Goal: Task Accomplishment & Management: Use online tool/utility

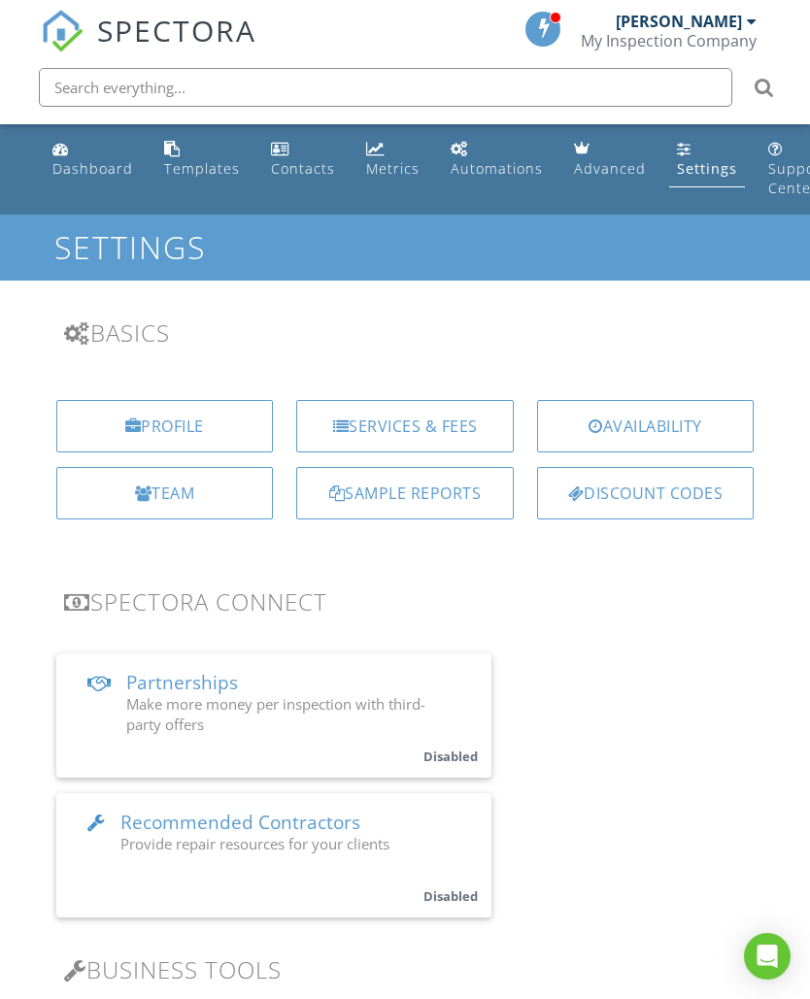
click at [182, 154] on link "Templates" at bounding box center [201, 159] width 91 height 55
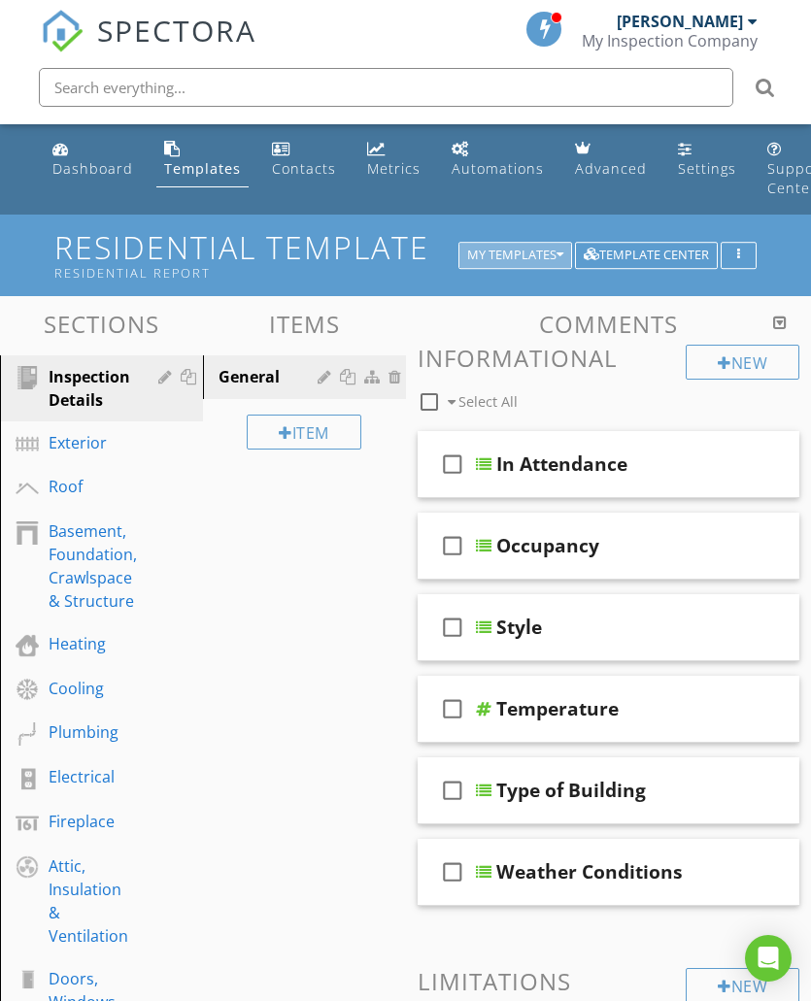
click at [527, 254] on div "My Templates" at bounding box center [515, 256] width 96 height 14
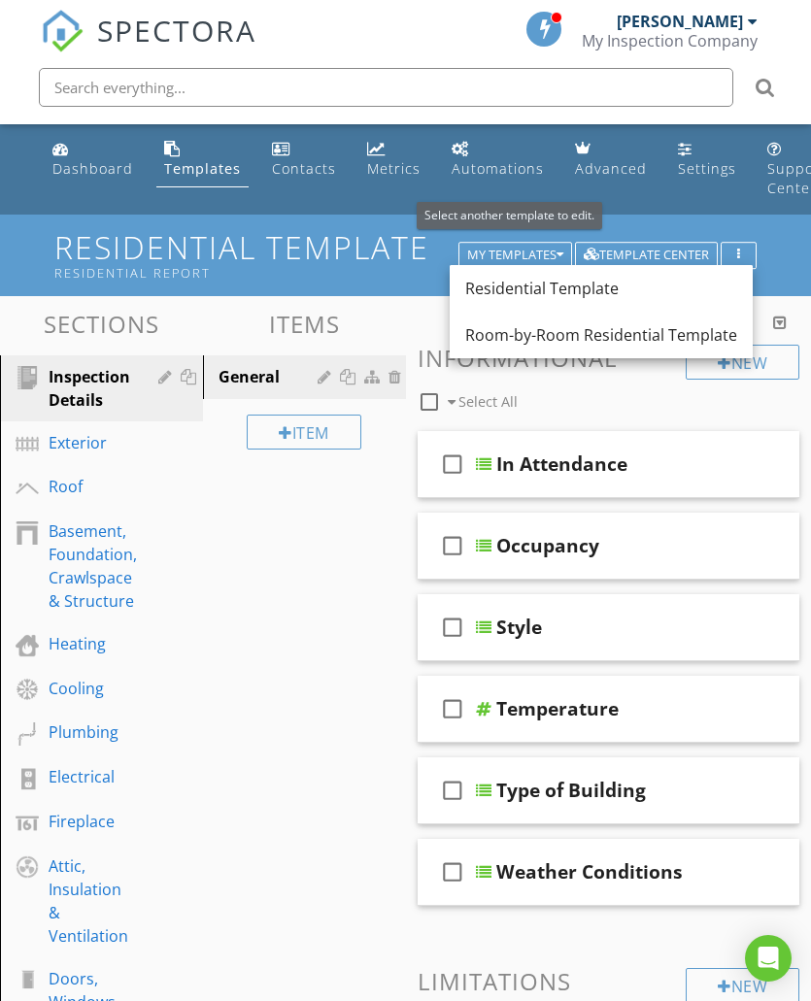
click at [563, 339] on div "Room-by-Room Residential Template" at bounding box center [601, 334] width 272 height 23
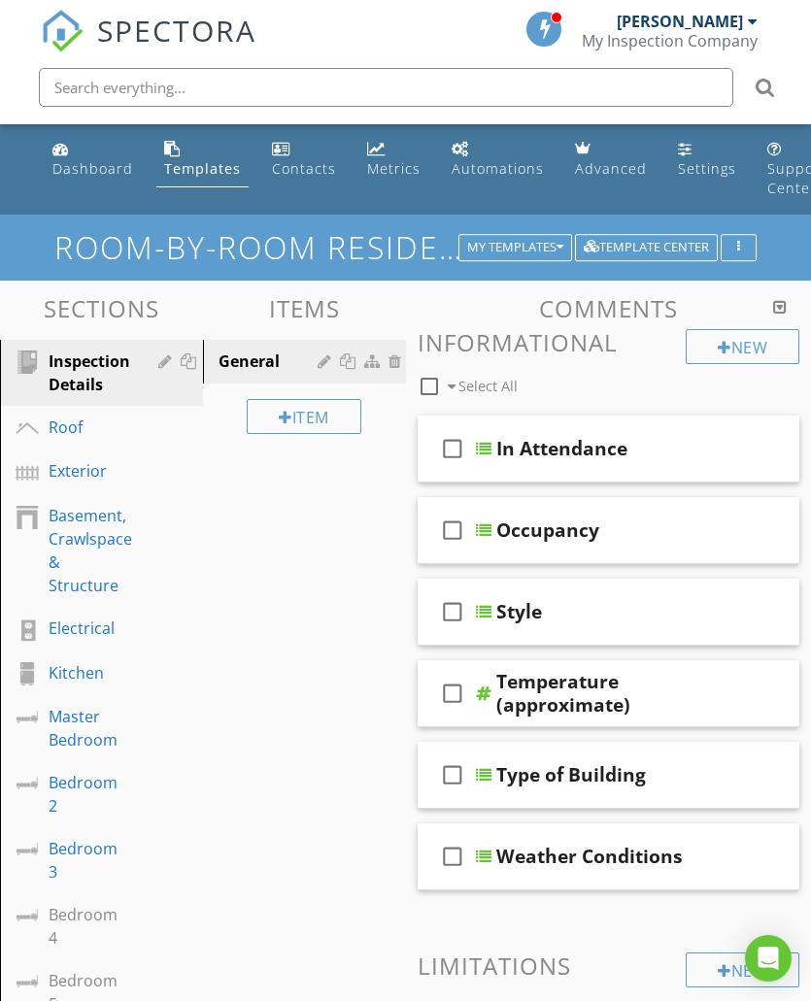
click at [69, 426] on div "Roof" at bounding box center [80, 426] width 62 height 23
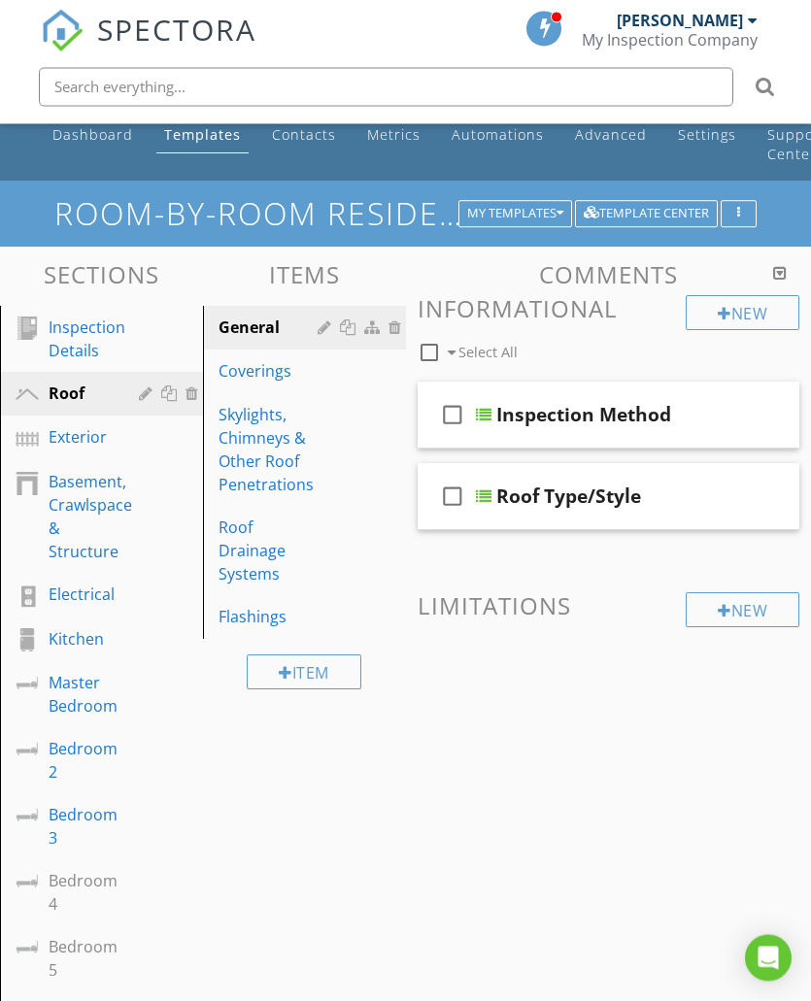
scroll to position [34, 0]
click at [83, 438] on div "Exterior" at bounding box center [80, 436] width 62 height 23
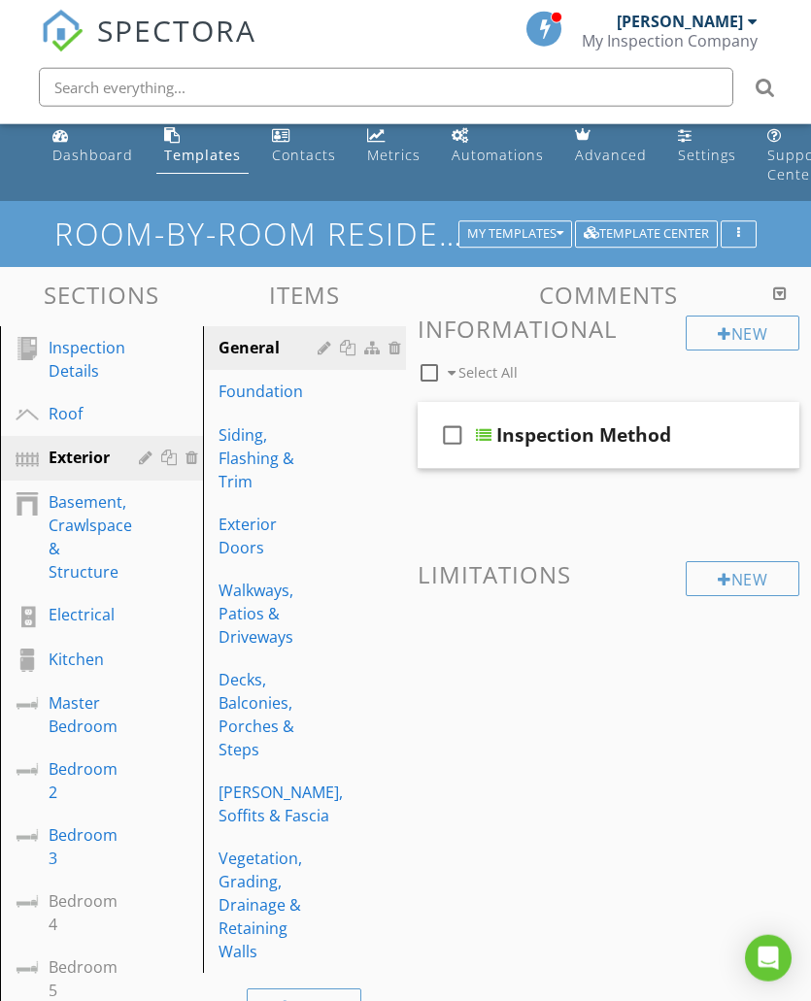
scroll to position [0, 0]
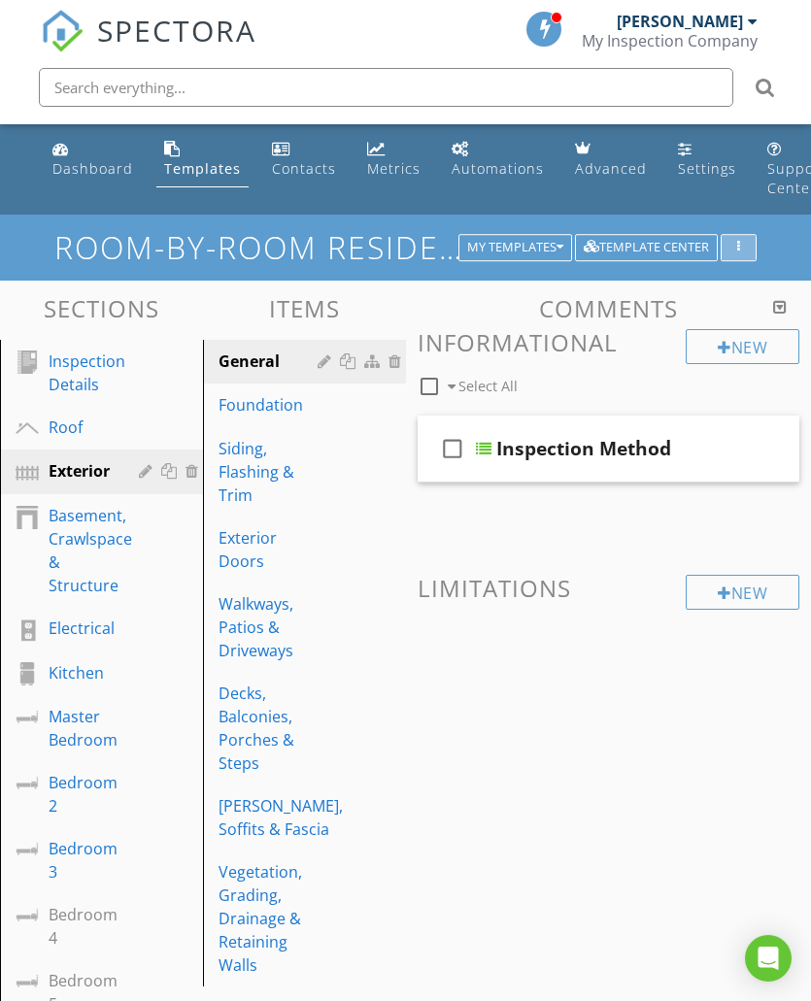
click at [742, 241] on div "button" at bounding box center [738, 248] width 18 height 14
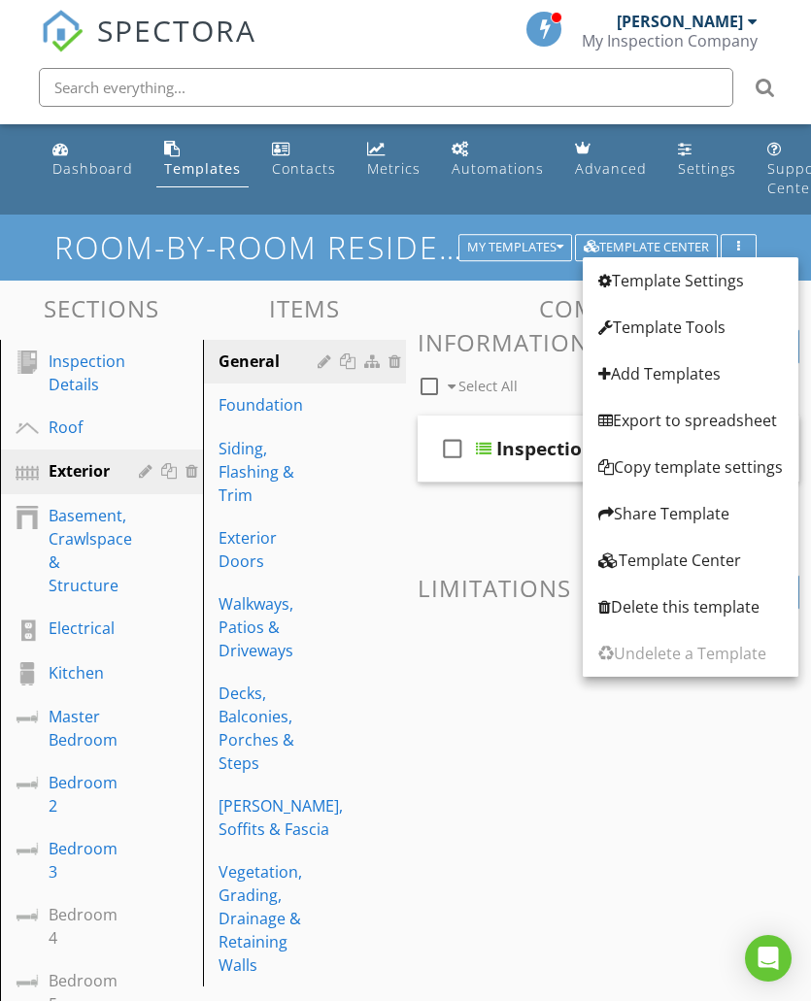
click at [656, 566] on div "Template Center" at bounding box center [690, 559] width 184 height 23
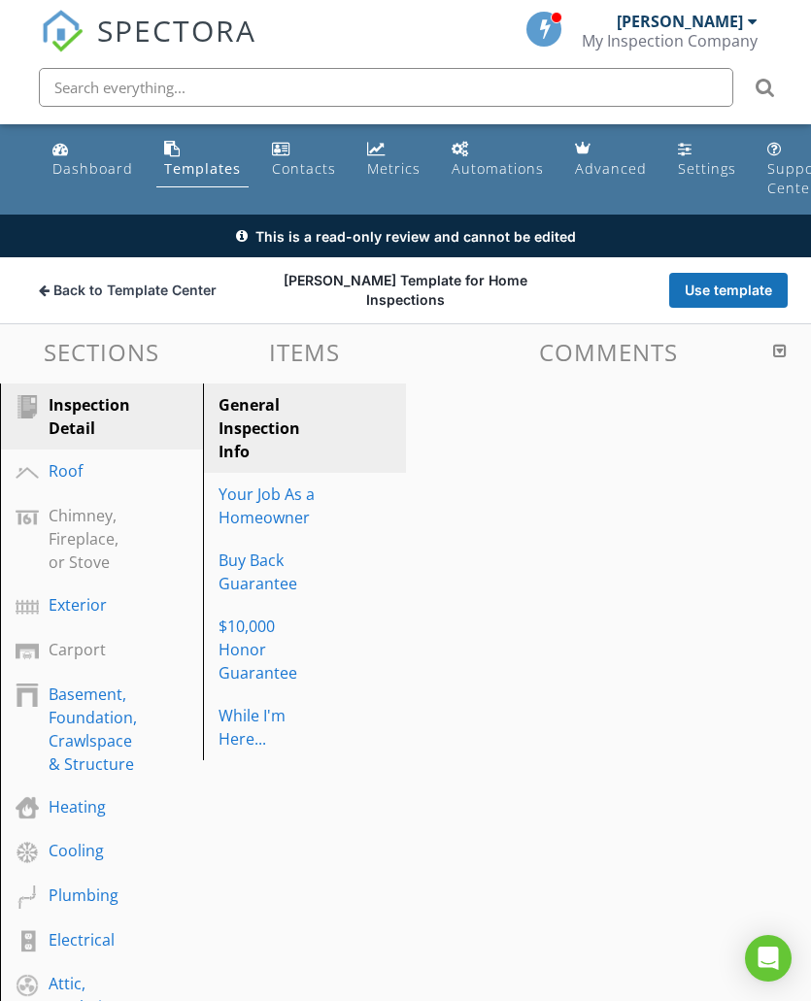
scroll to position [90, 0]
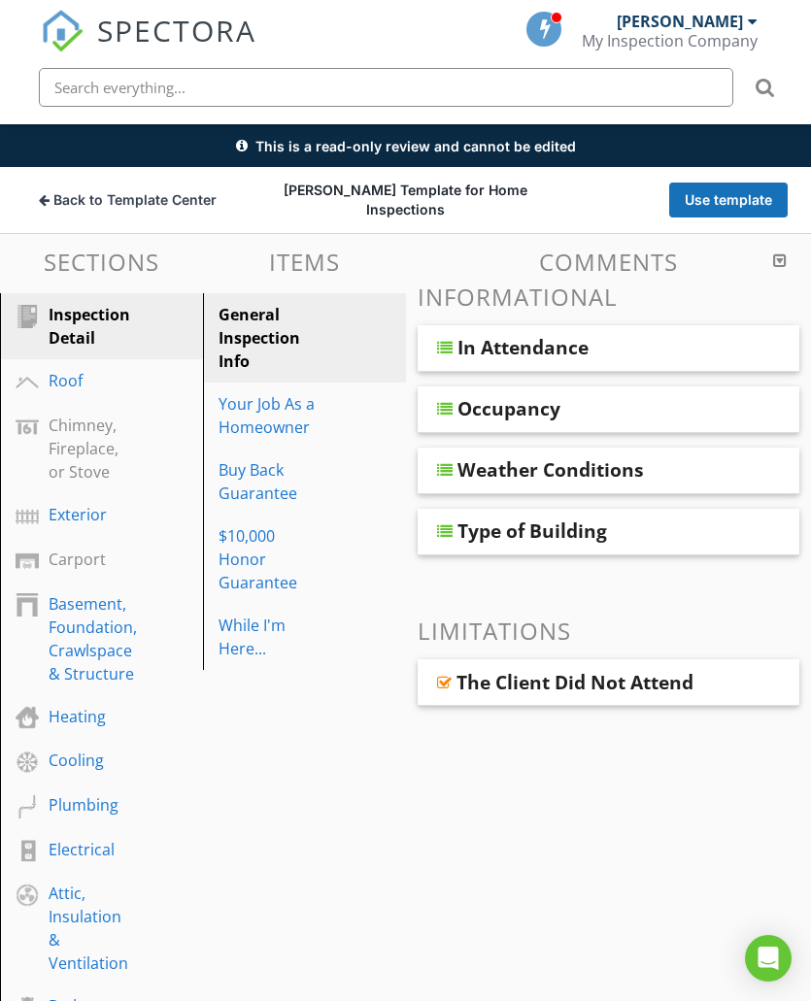
click at [83, 448] on div "Chimney, Fireplace, or Stove" at bounding box center [84, 449] width 70 height 70
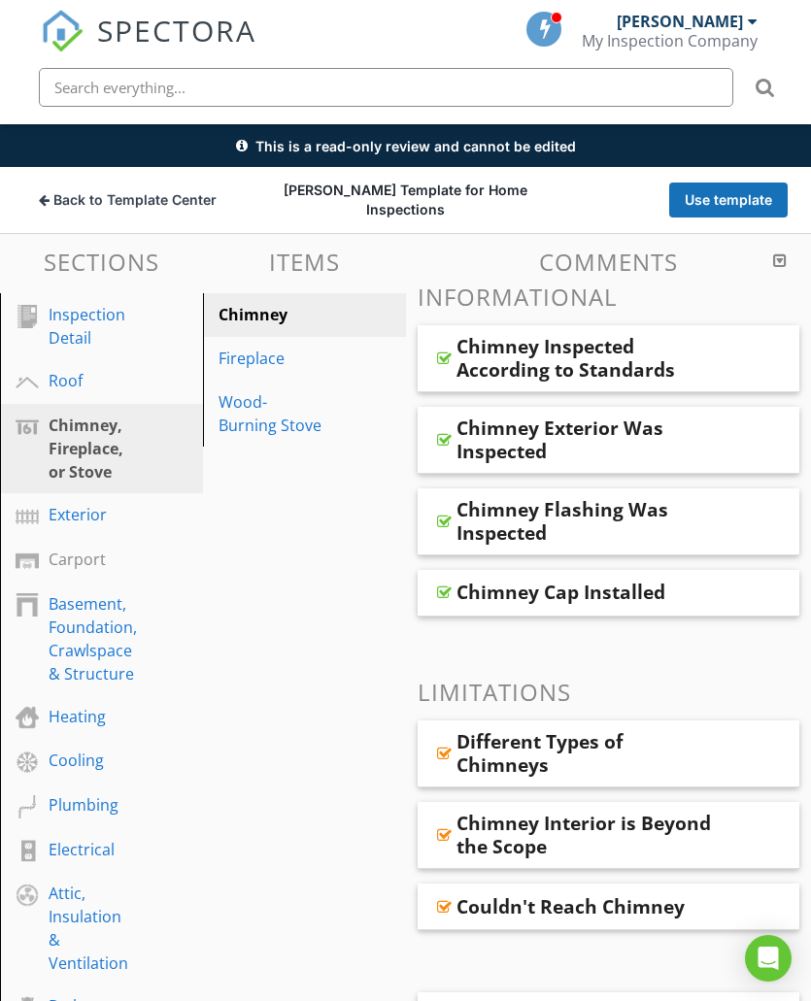
click at [75, 564] on div "Carport" at bounding box center [80, 559] width 62 height 23
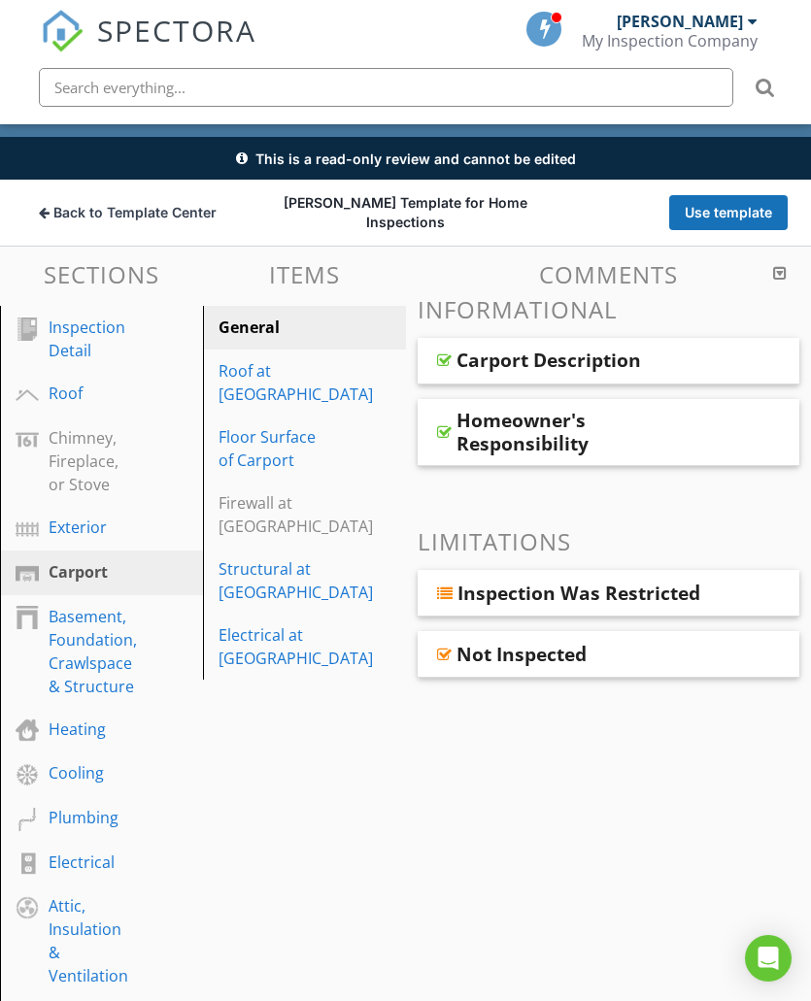
scroll to position [78, 0]
click at [71, 397] on div "Roof" at bounding box center [80, 393] width 62 height 23
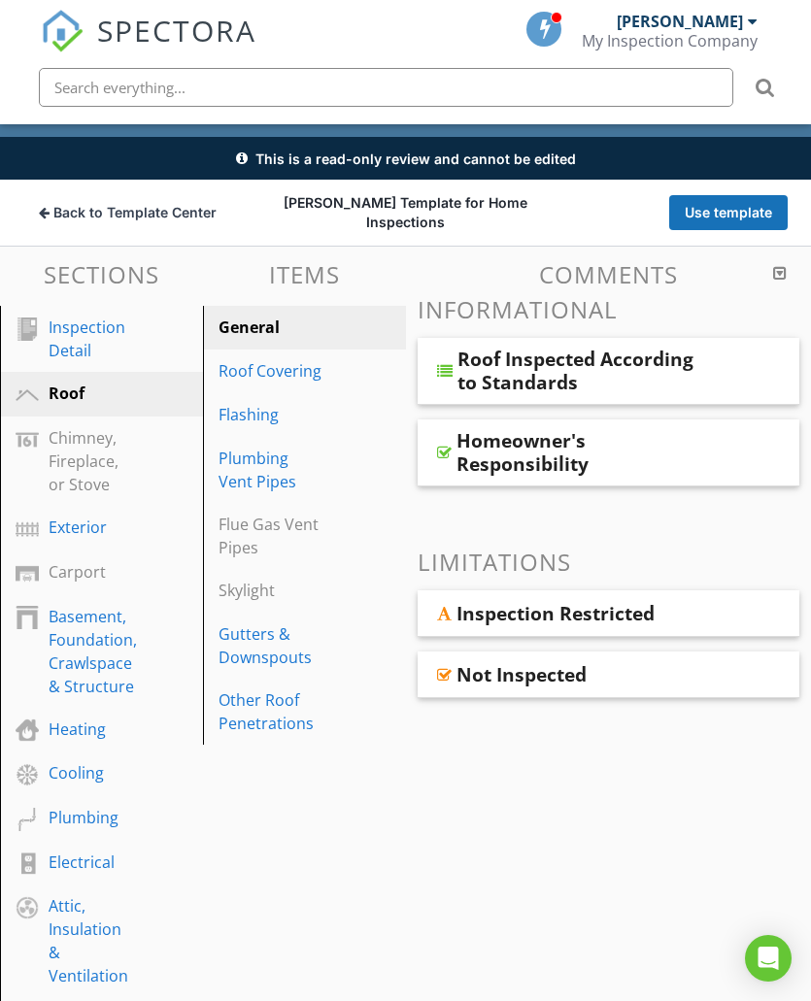
click at [81, 779] on div "Cooling" at bounding box center [80, 772] width 62 height 23
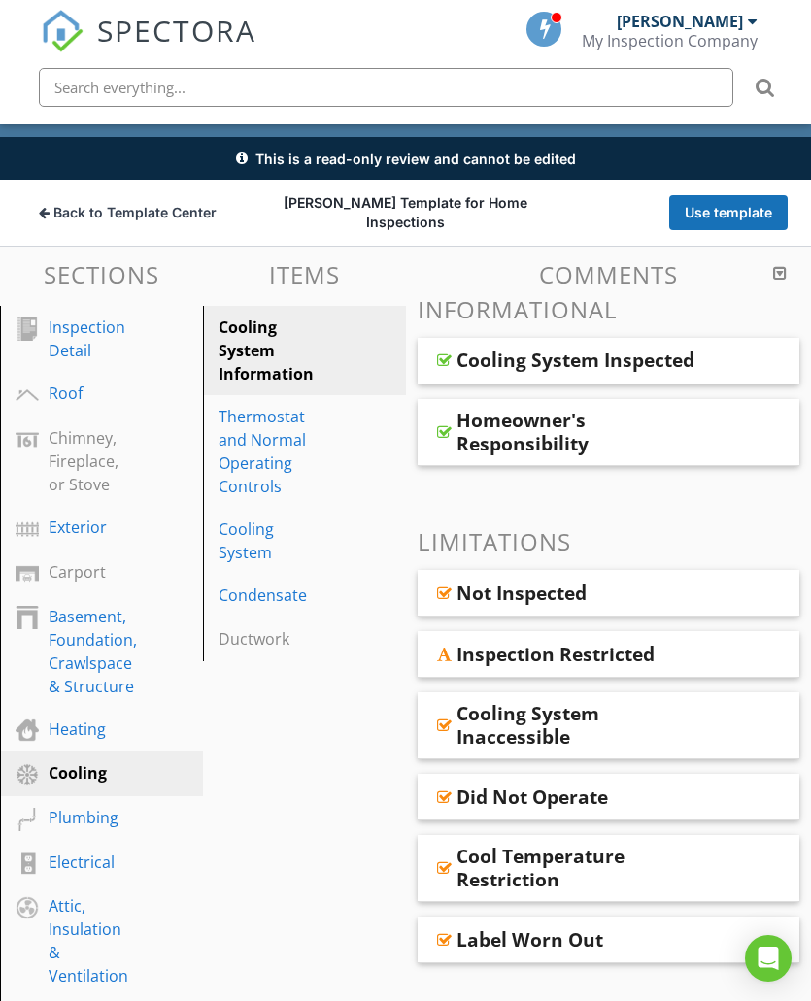
scroll to position [0, 0]
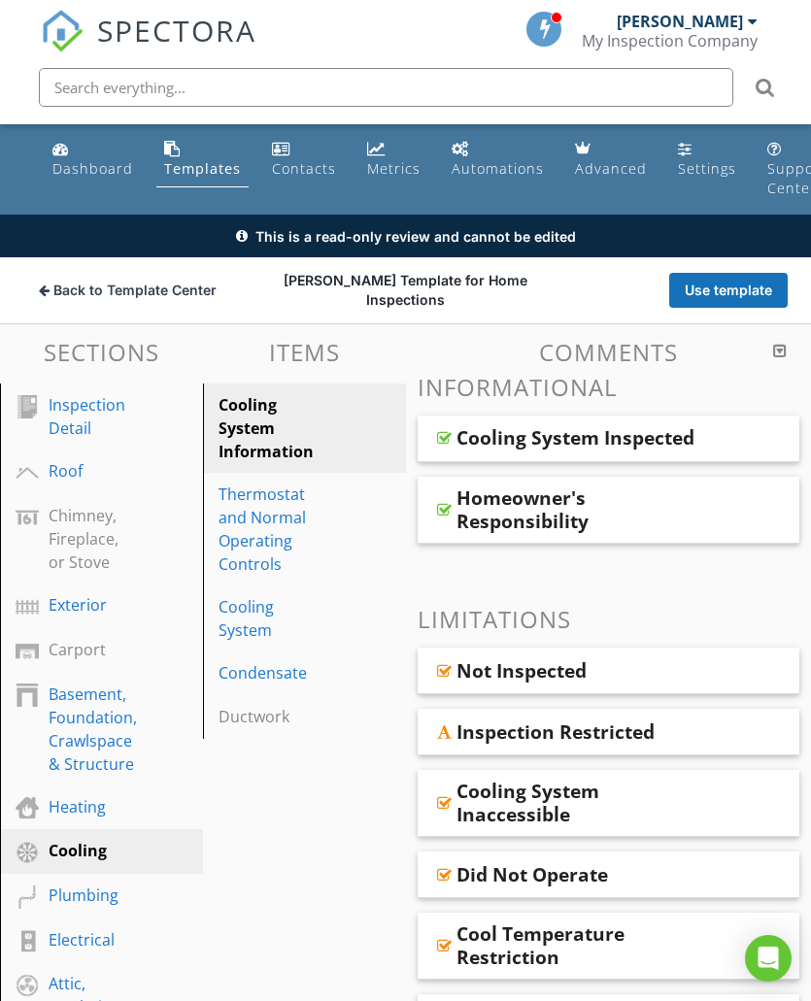
click at [129, 295] on span "Back to Template Center" at bounding box center [134, 290] width 163 height 19
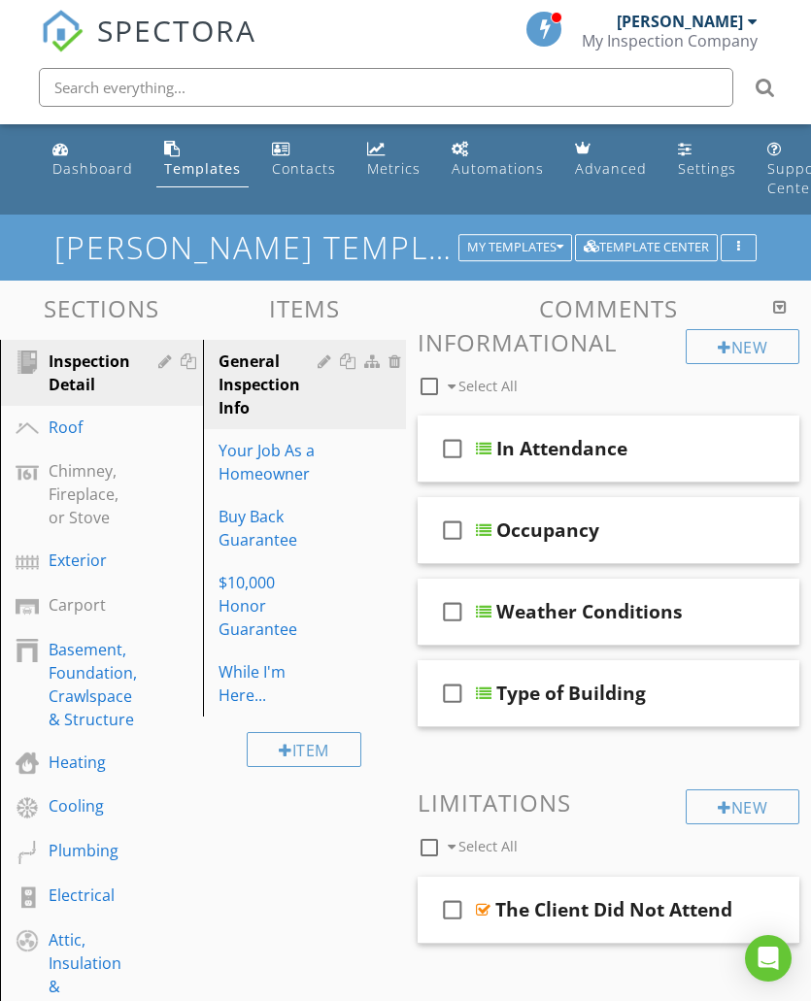
click at [260, 390] on div "General Inspection Info" at bounding box center [270, 384] width 105 height 70
click at [79, 159] on div "Dashboard" at bounding box center [92, 168] width 81 height 18
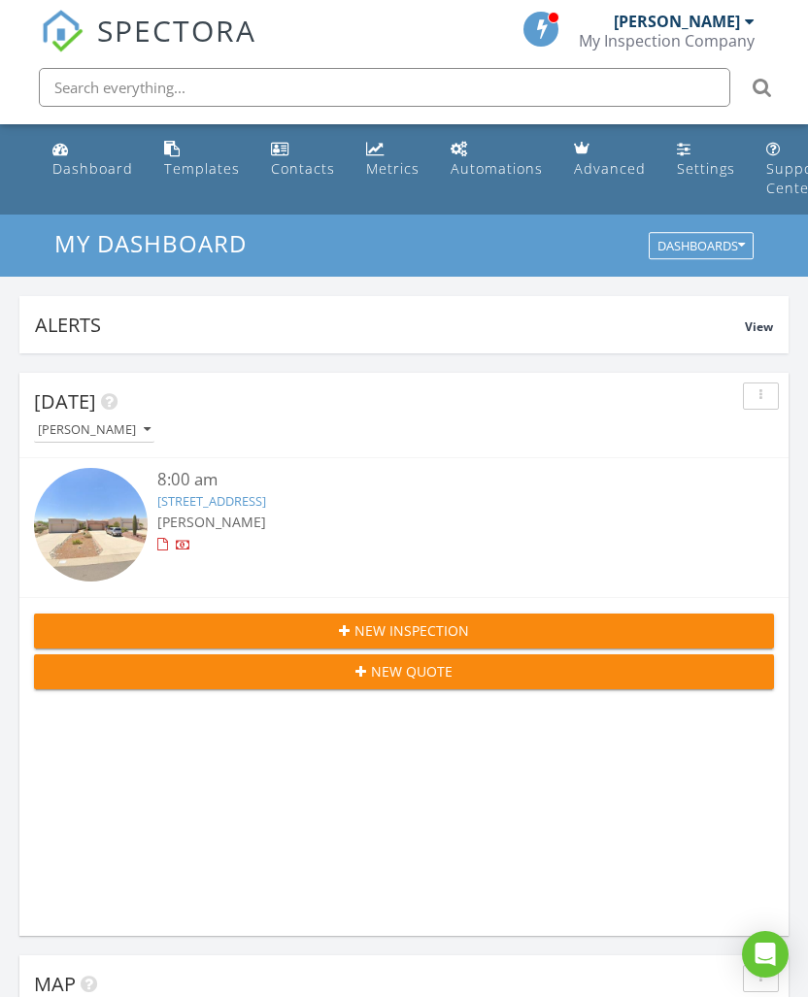
scroll to position [3321, 809]
click at [283, 512] on div "[PERSON_NAME]" at bounding box center [434, 522] width 555 height 20
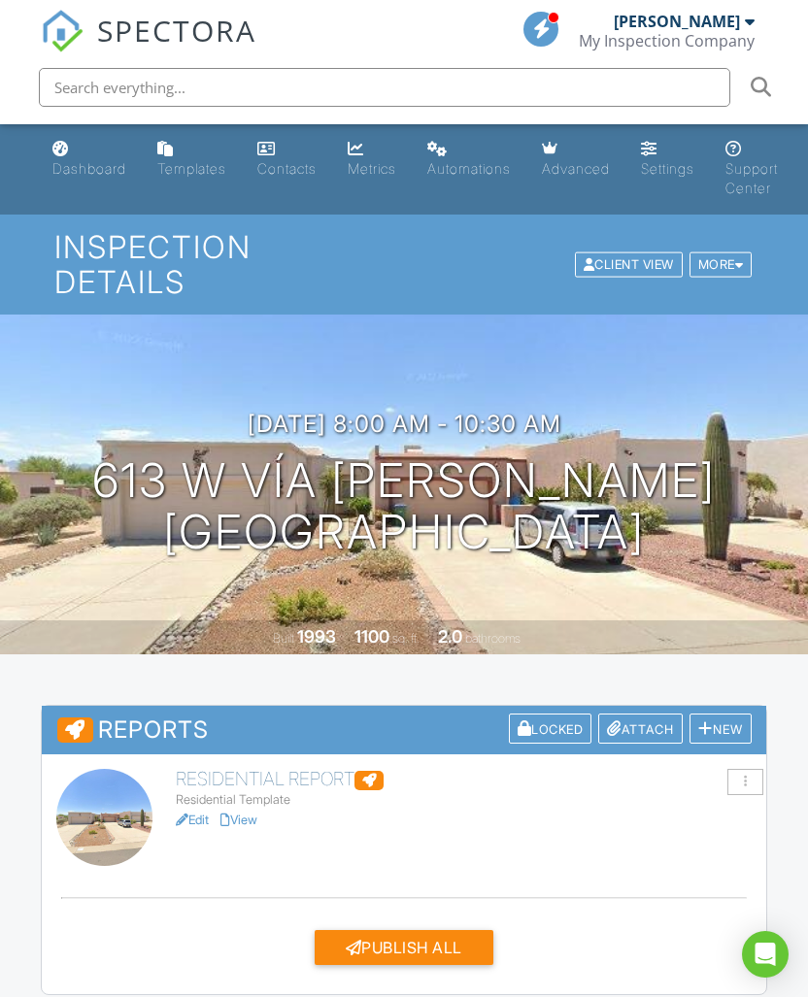
click at [256, 792] on div "Residential Template" at bounding box center [464, 800] width 576 height 16
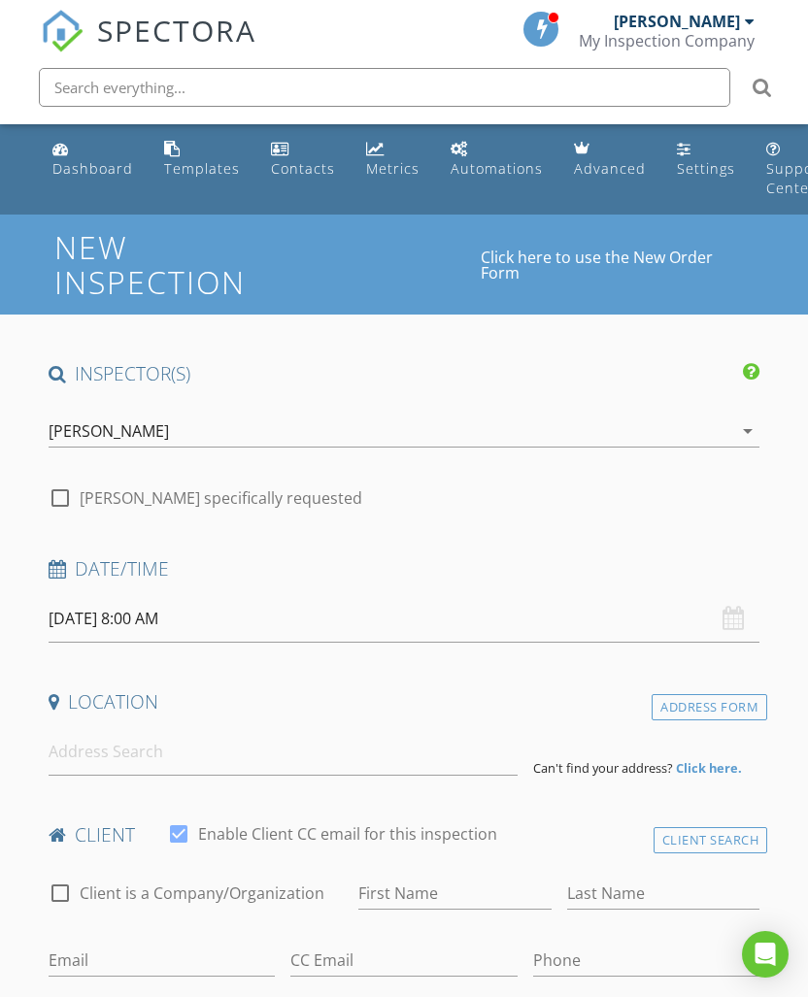
click at [78, 171] on div "Dashboard" at bounding box center [92, 168] width 81 height 18
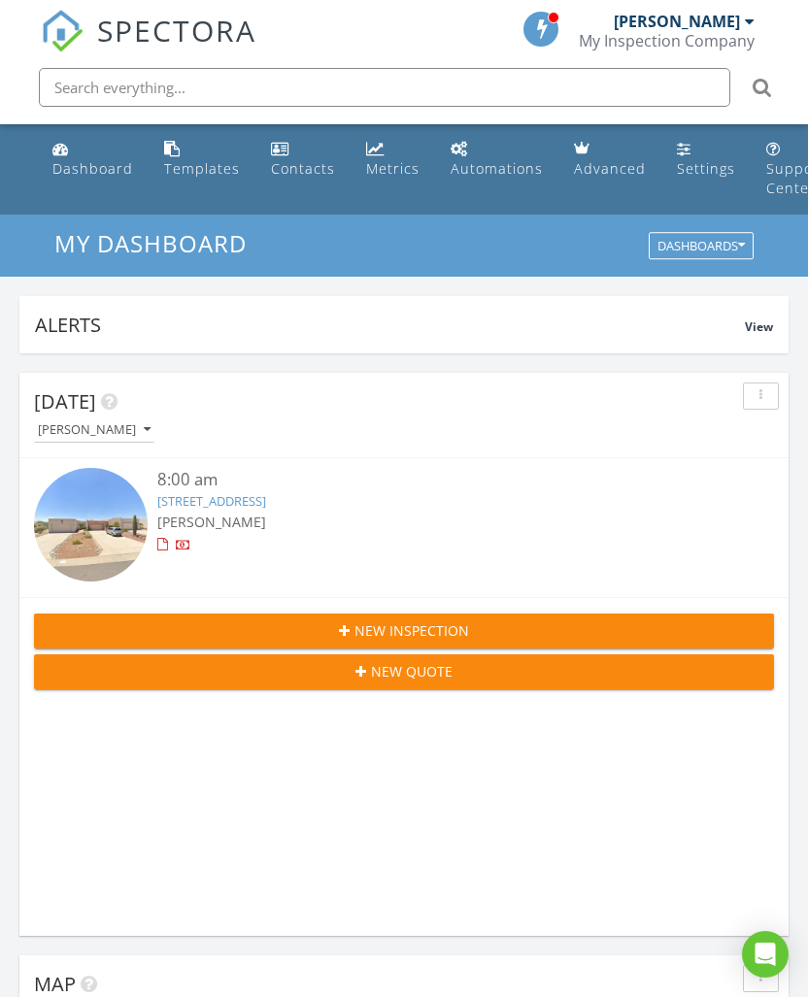
scroll to position [3321, 809]
click at [731, 245] on div "Dashboards" at bounding box center [700, 247] width 87 height 14
click at [561, 230] on h3 "My Dashboard" at bounding box center [403, 243] width 699 height 26
click at [354, 547] on div at bounding box center [434, 545] width 555 height 19
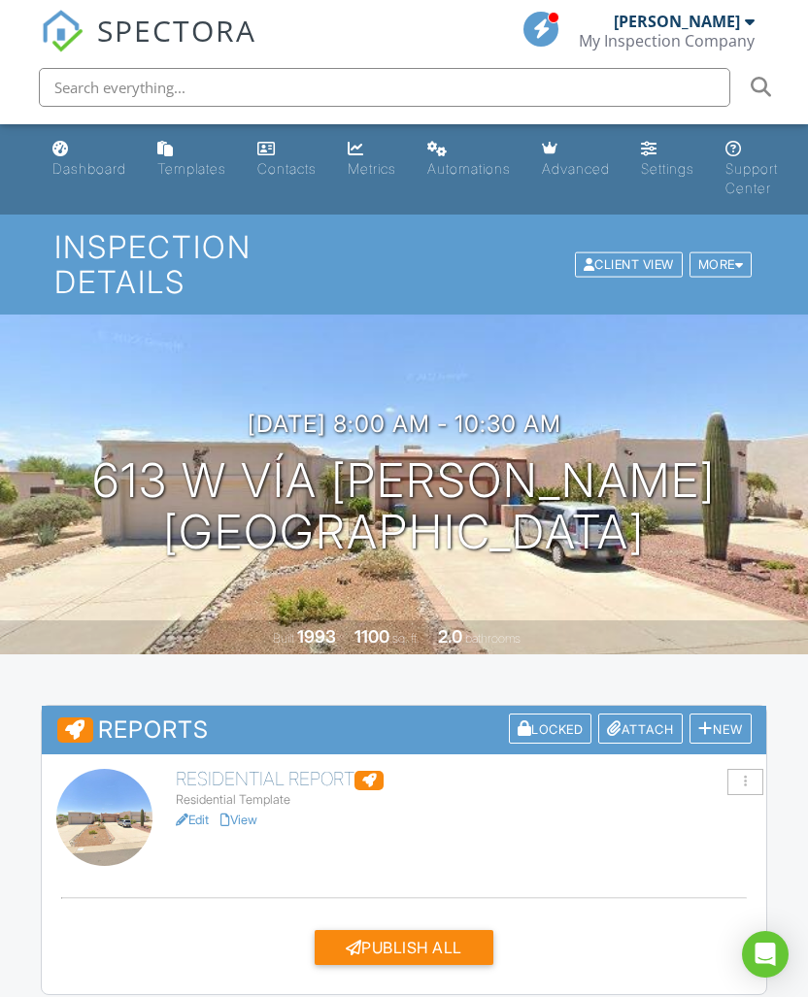
click at [747, 769] on div at bounding box center [745, 782] width 36 height 26
click at [449, 807] on div "Residential Report Residential Template Edit View Quick Publish Copy Delete" at bounding box center [404, 817] width 719 height 97
click at [199, 813] on link "Edit" at bounding box center [192, 820] width 33 height 15
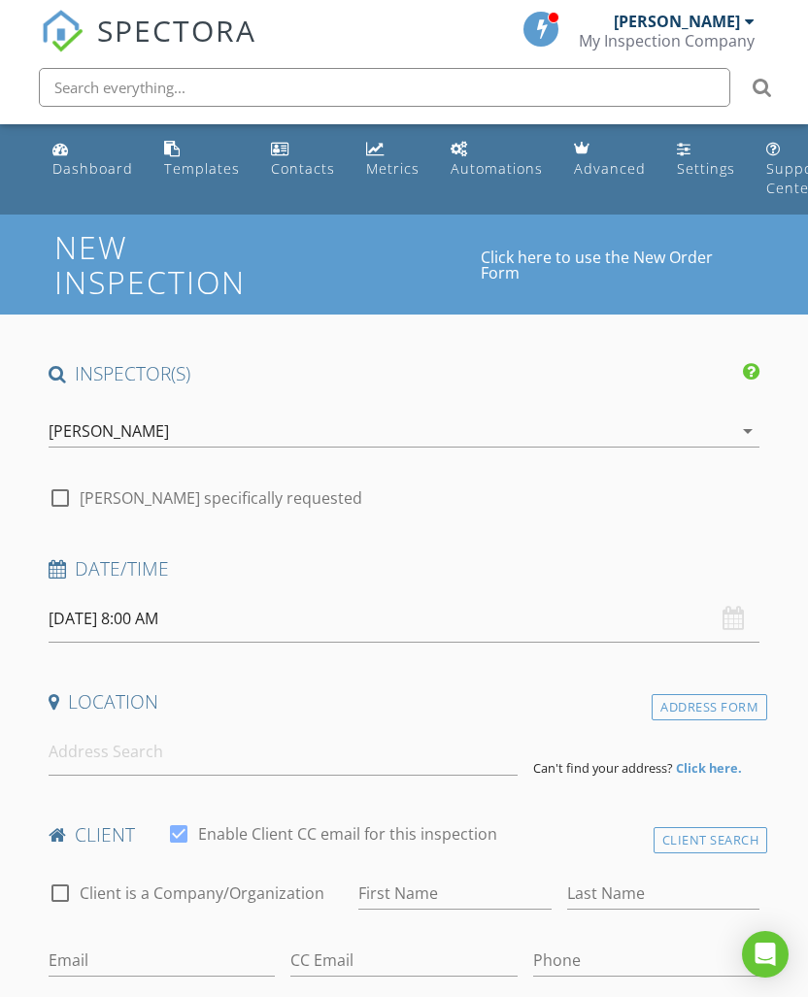
click at [77, 174] on div "Dashboard" at bounding box center [92, 168] width 81 height 18
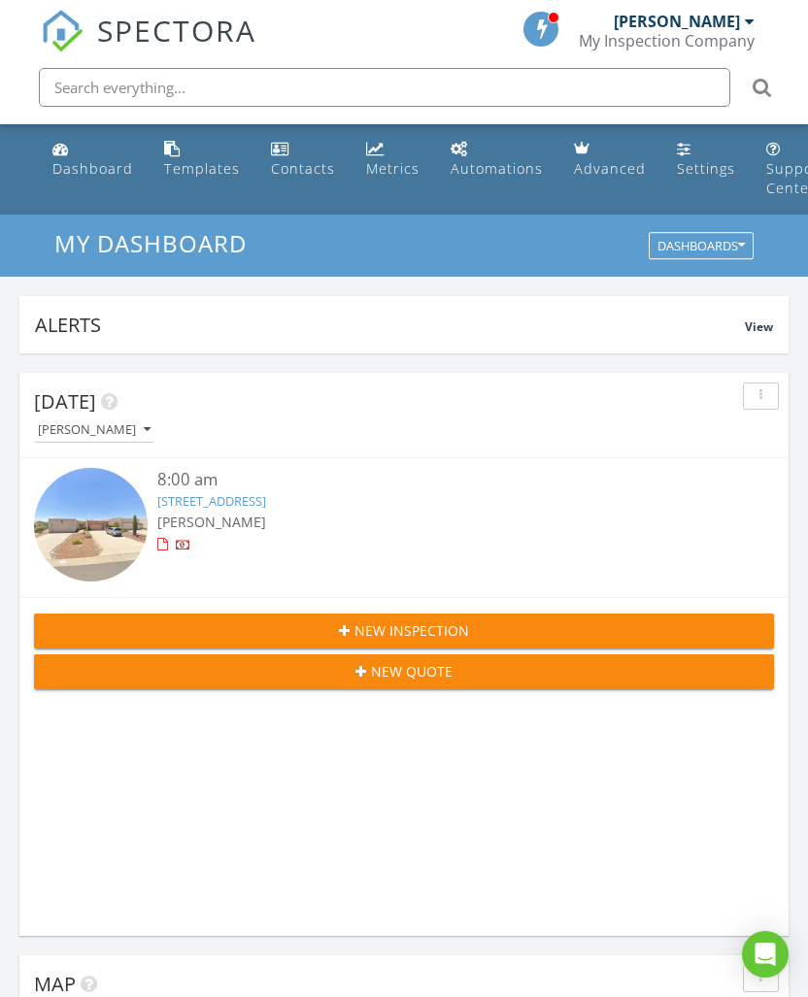
scroll to position [3321, 809]
click at [305, 566] on div "8:00 am 613 W Vía Rosaldo, Green Valley, AZ 85614 Scott Cook" at bounding box center [434, 527] width 555 height 118
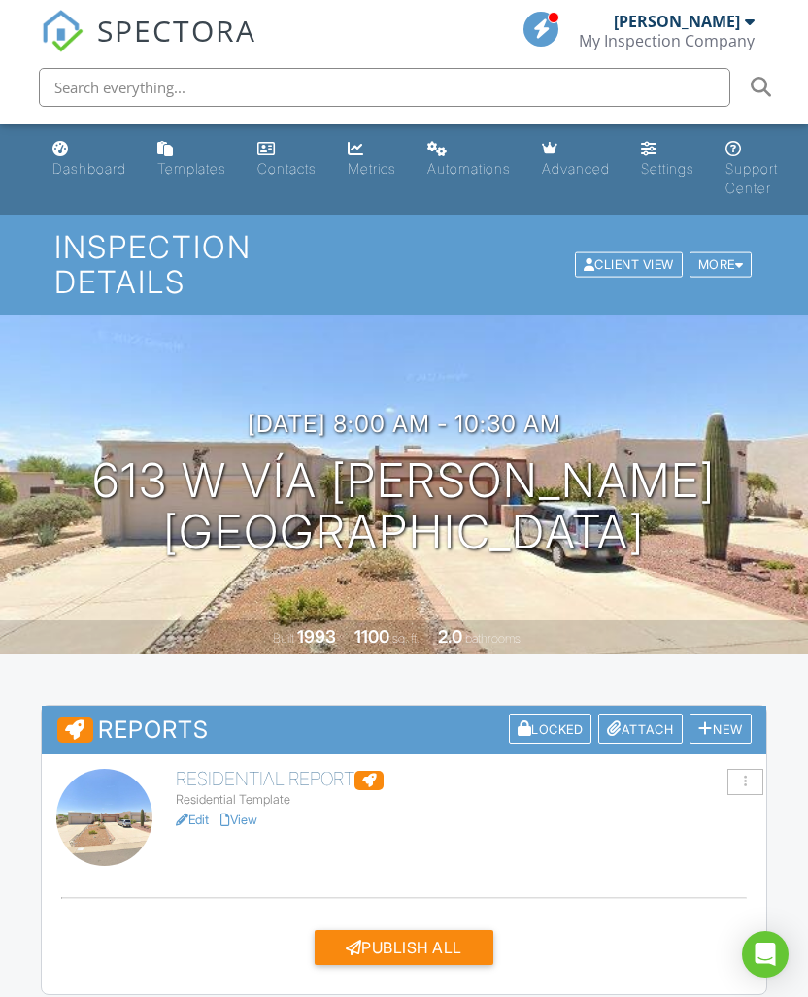
click at [753, 769] on div at bounding box center [745, 782] width 36 height 26
click at [489, 821] on div "Residential Report Residential Template Edit View Quick Publish Copy Delete" at bounding box center [404, 817] width 719 height 97
click at [380, 771] on div at bounding box center [368, 780] width 29 height 19
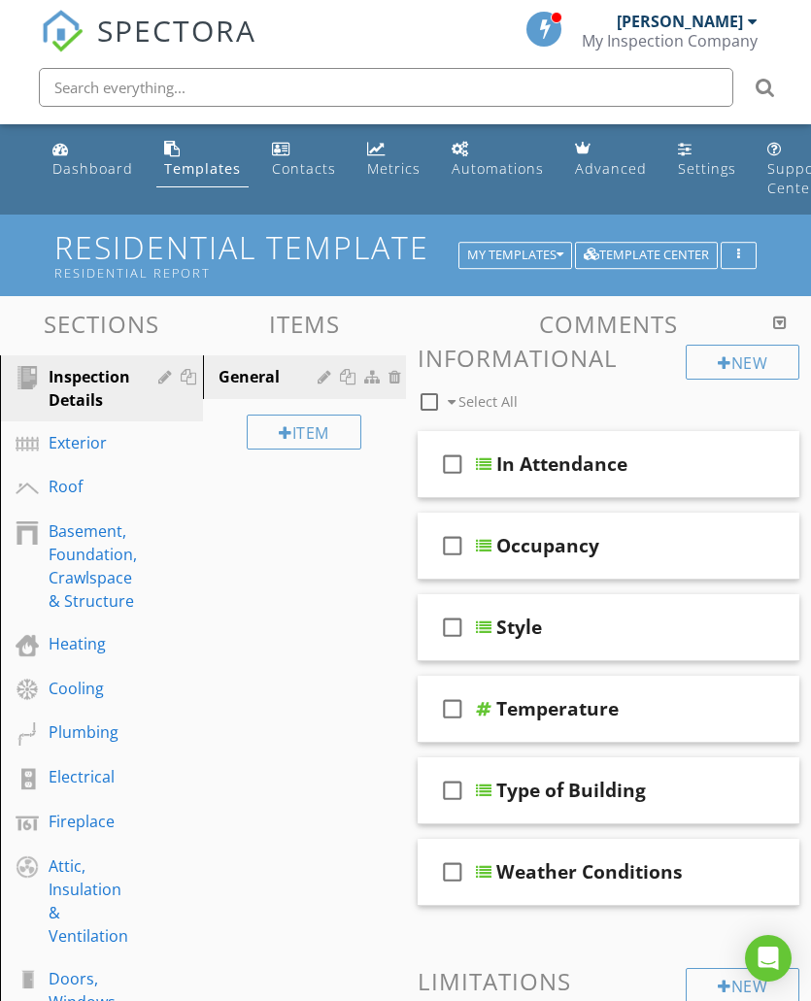
click at [548, 249] on div "My Templates" at bounding box center [515, 256] width 96 height 14
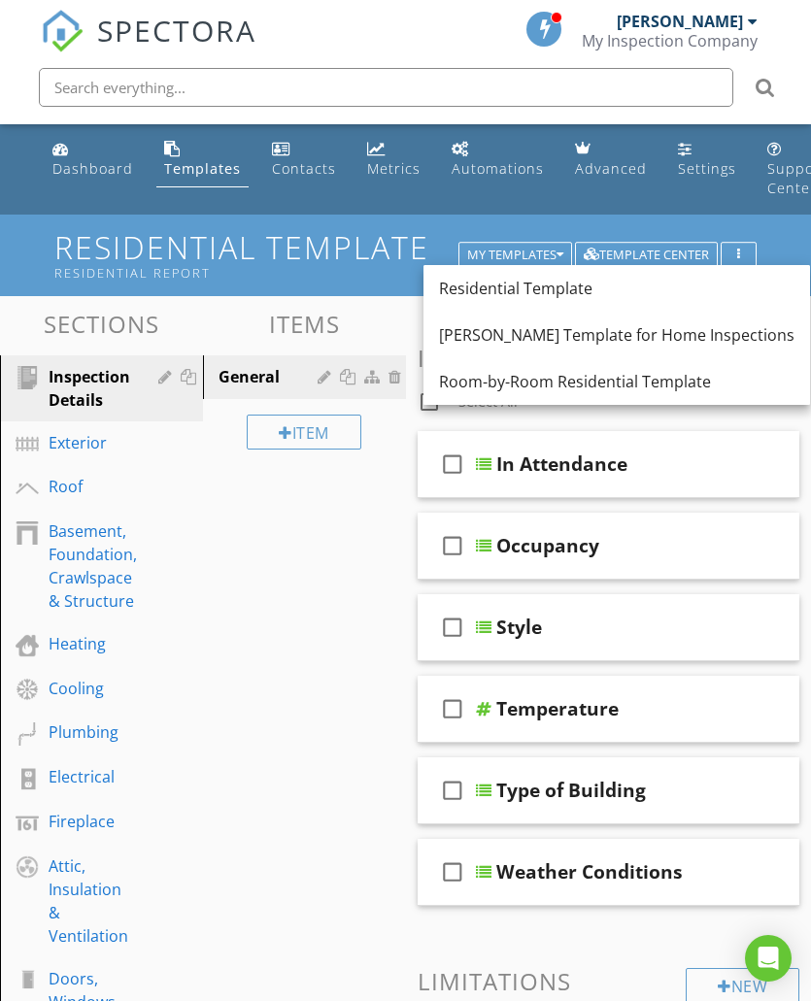
click at [620, 349] on link "[PERSON_NAME] Template for Home Inspections" at bounding box center [616, 335] width 386 height 47
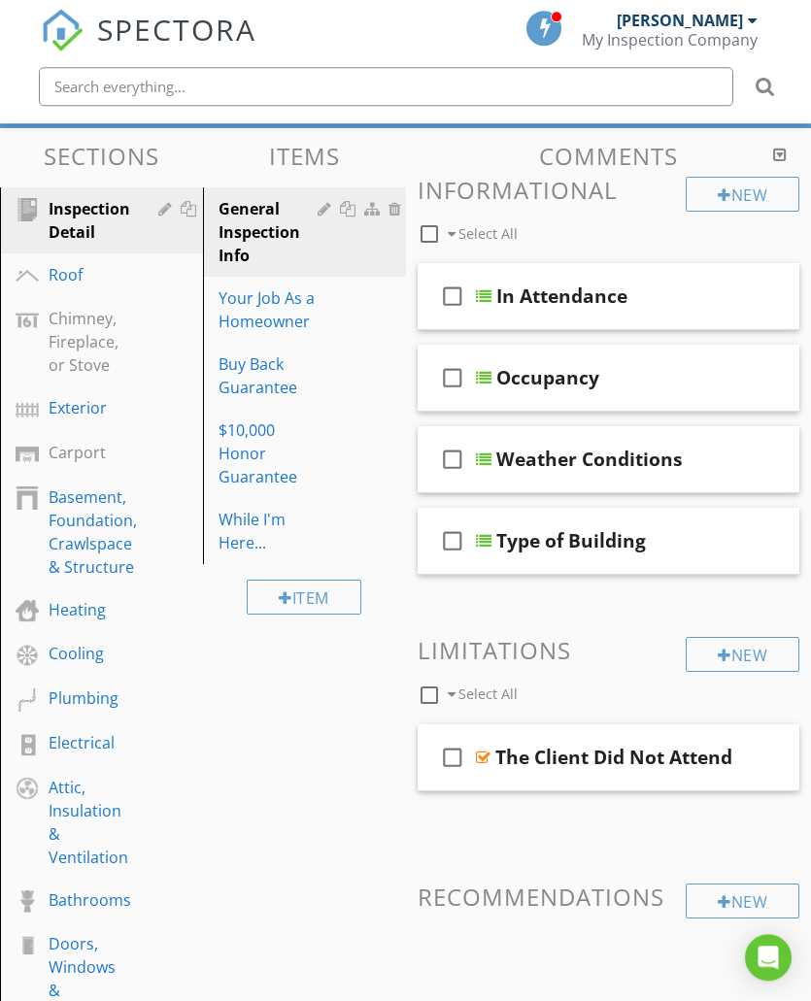
scroll to position [152, 0]
click at [73, 276] on div "Roof" at bounding box center [80, 274] width 62 height 23
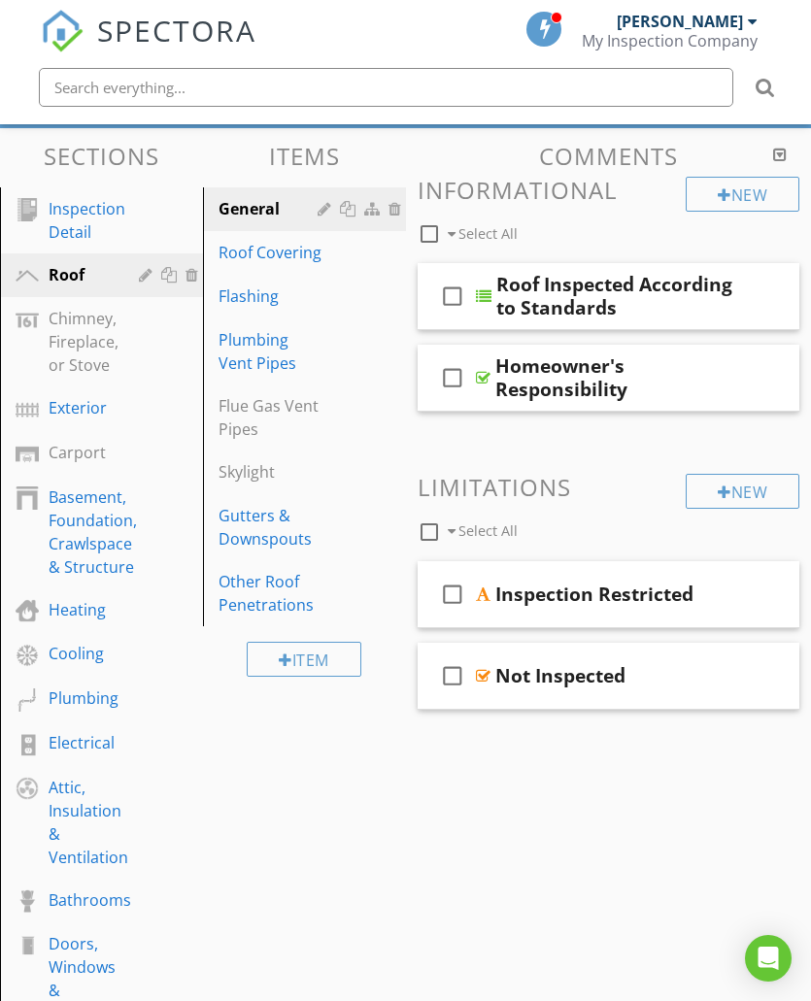
click at [671, 381] on div at bounding box center [668, 376] width 17 height 19
click at [626, 453] on div "New Informational check_box_outline_blank Select All check_box_outline_blank Ro…" at bounding box center [608, 443] width 382 height 533
click at [264, 251] on div "Roof Covering" at bounding box center [270, 252] width 105 height 23
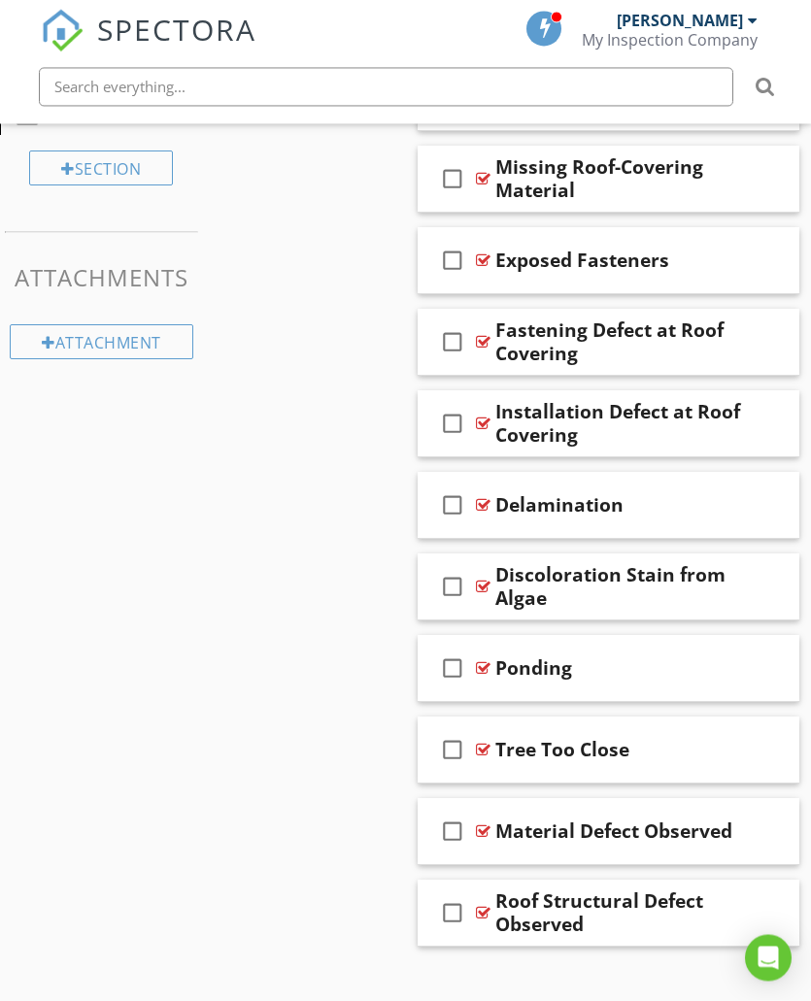
scroll to position [1294, 0]
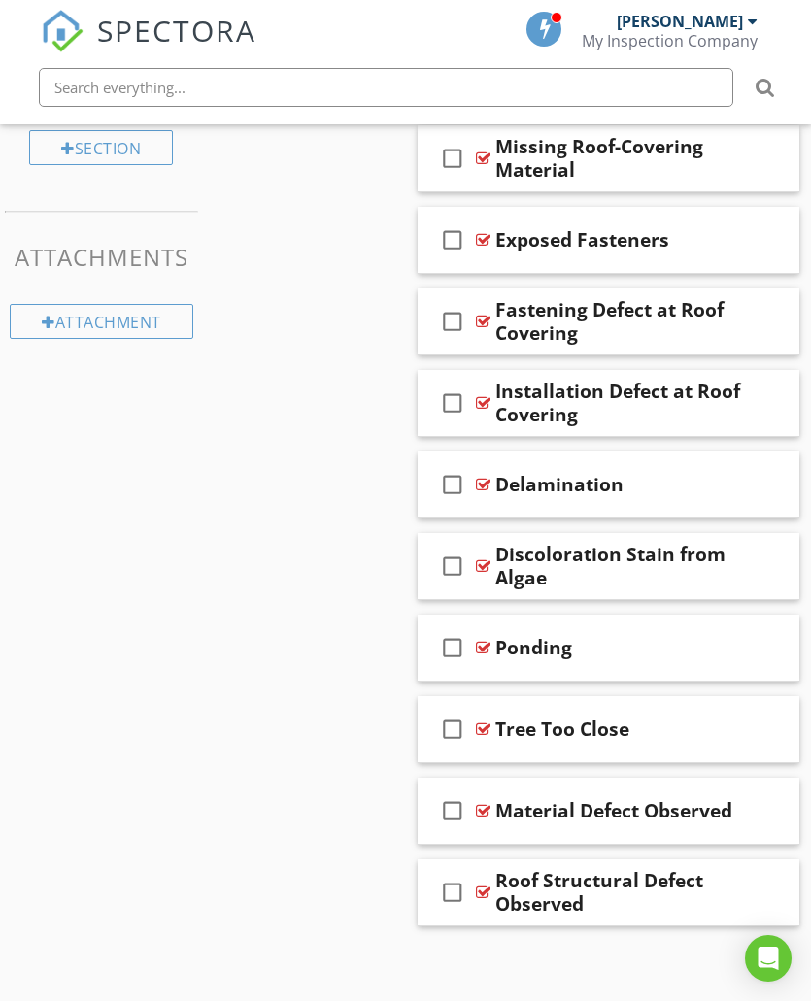
click at [569, 648] on div "Ponding" at bounding box center [533, 647] width 77 height 23
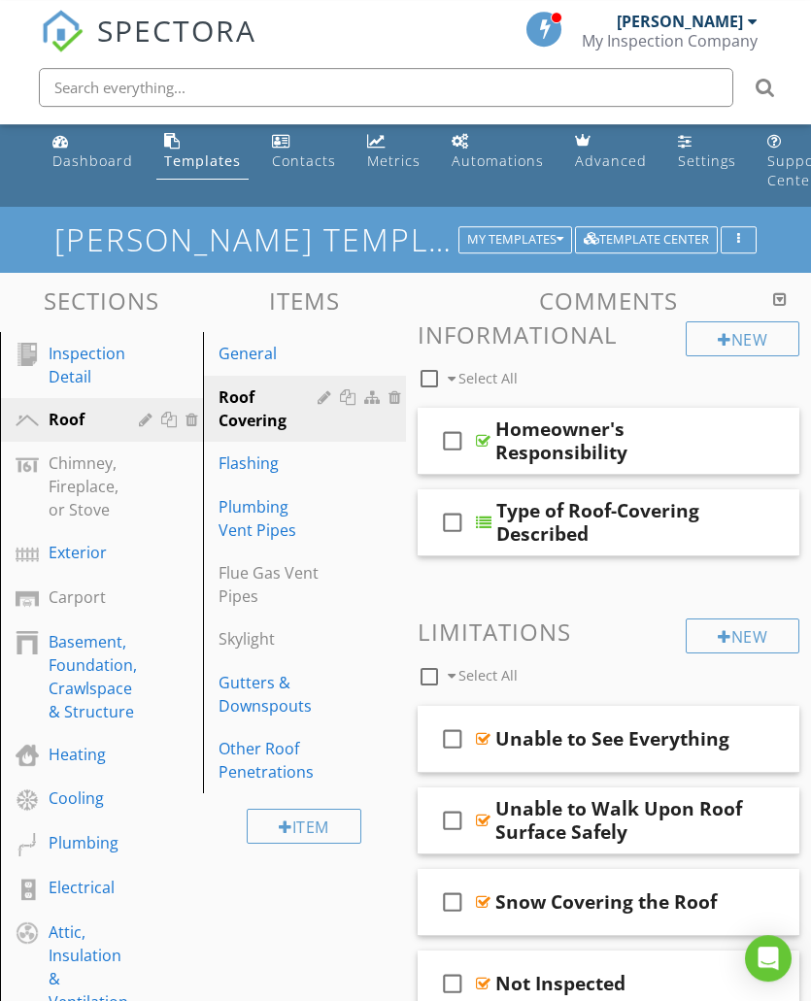
scroll to position [0, 0]
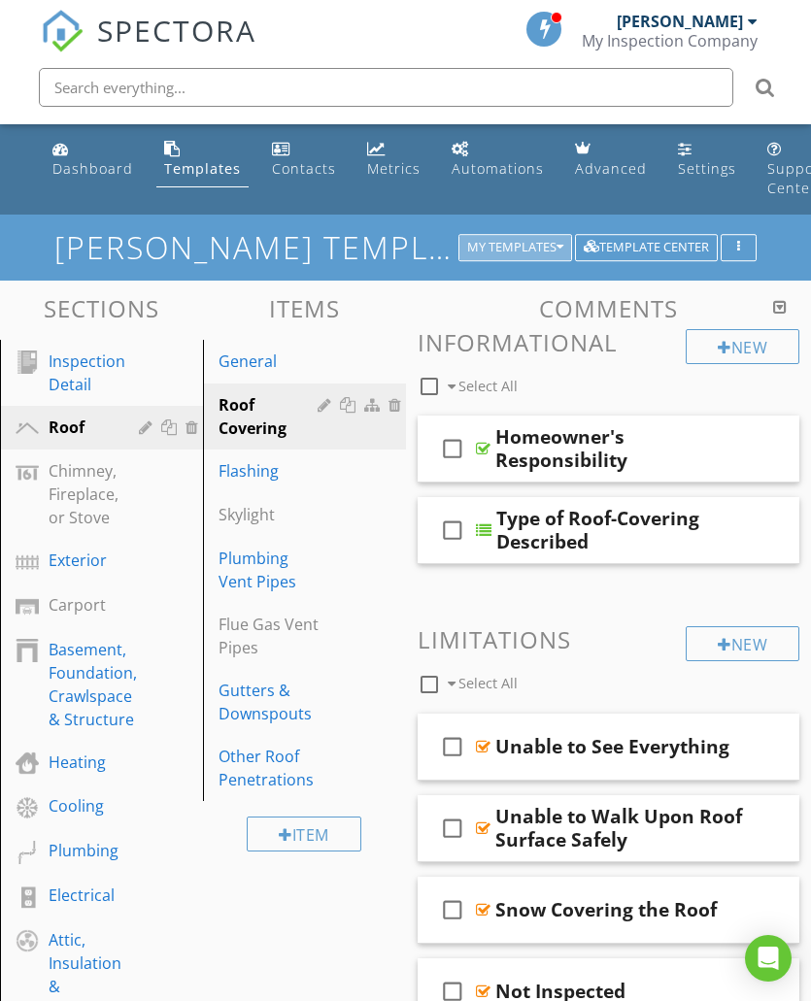
click at [544, 253] on button "My Templates" at bounding box center [515, 247] width 114 height 27
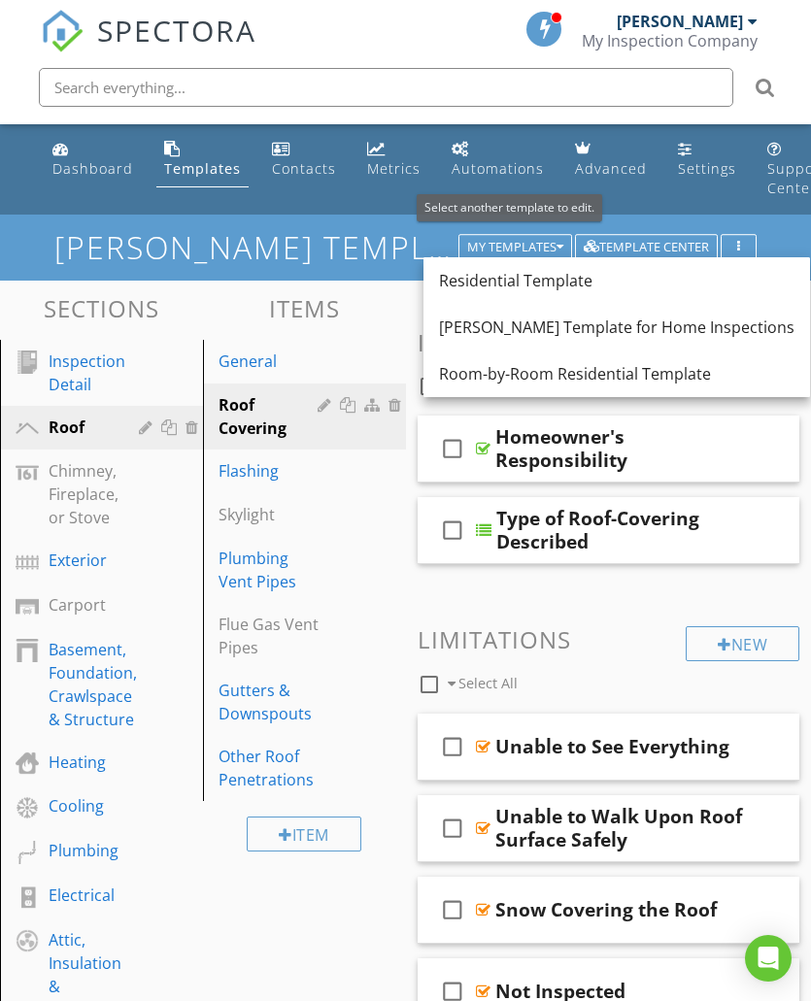
click at [552, 376] on div "Room-by-Room Residential Template" at bounding box center [616, 373] width 355 height 23
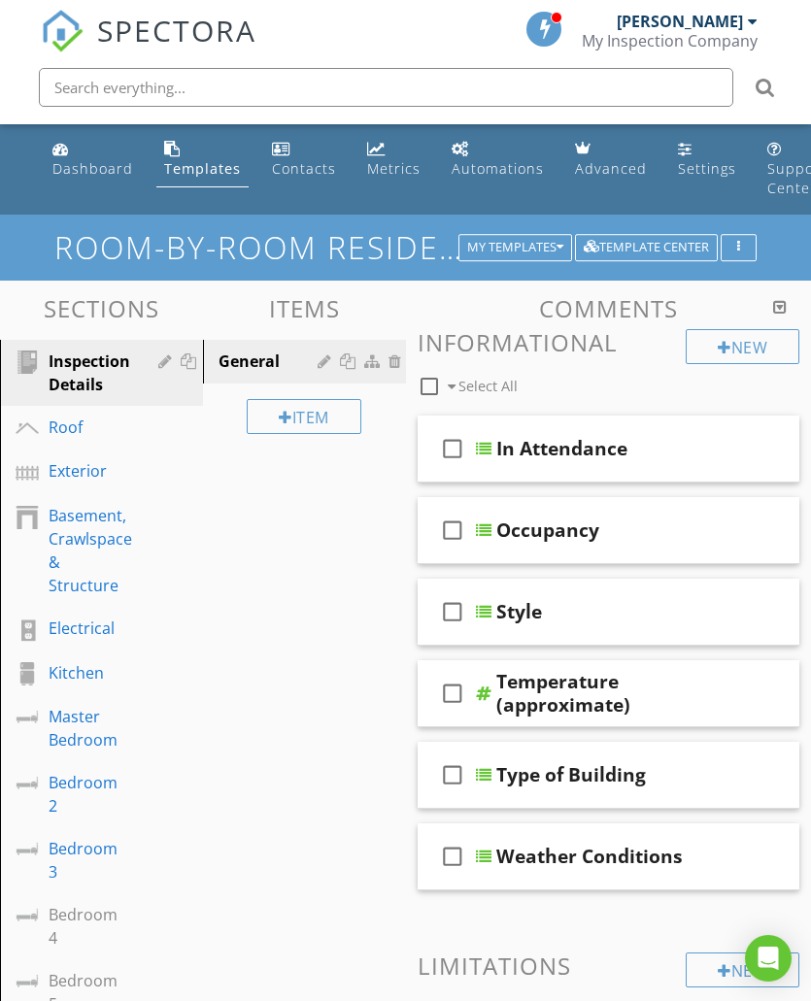
click at [83, 166] on div "Dashboard" at bounding box center [92, 168] width 81 height 18
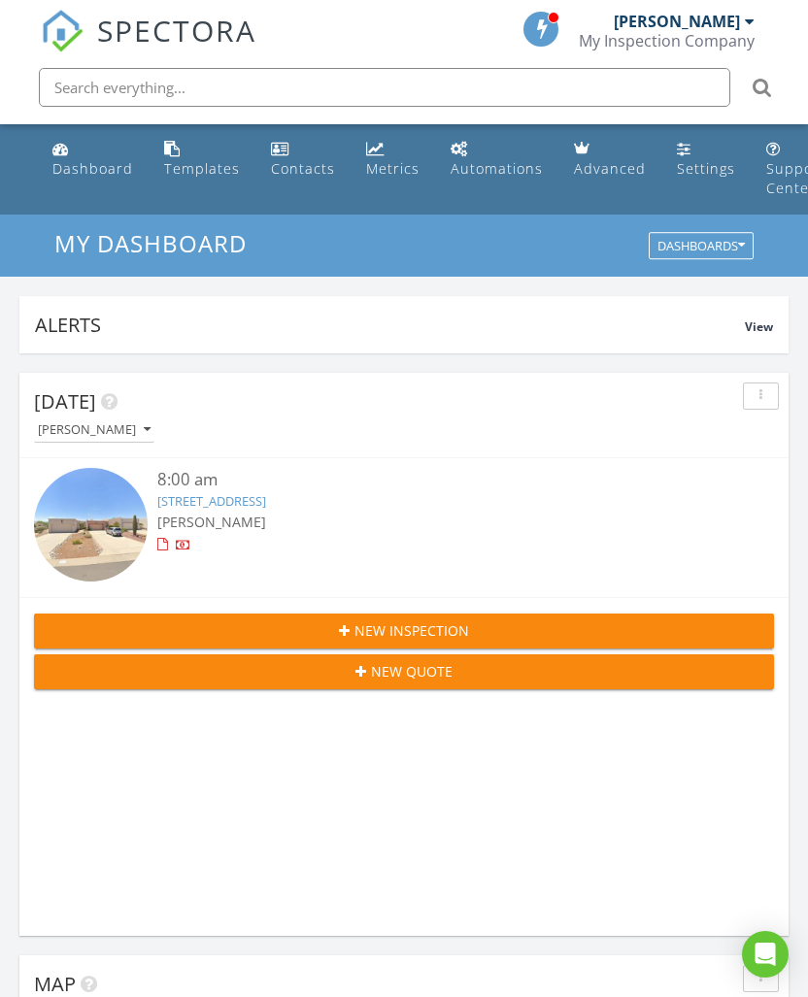
scroll to position [3321, 809]
click at [772, 168] on div "Support Center" at bounding box center [795, 178] width 59 height 38
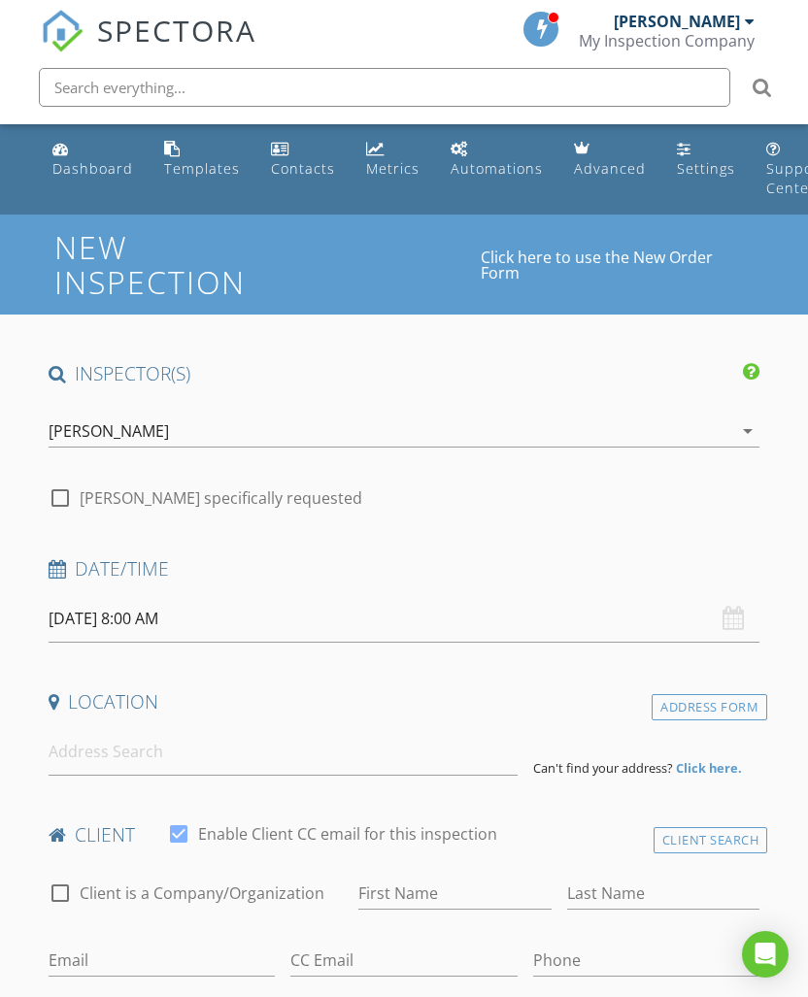
click at [181, 160] on div "Templates" at bounding box center [202, 168] width 76 height 18
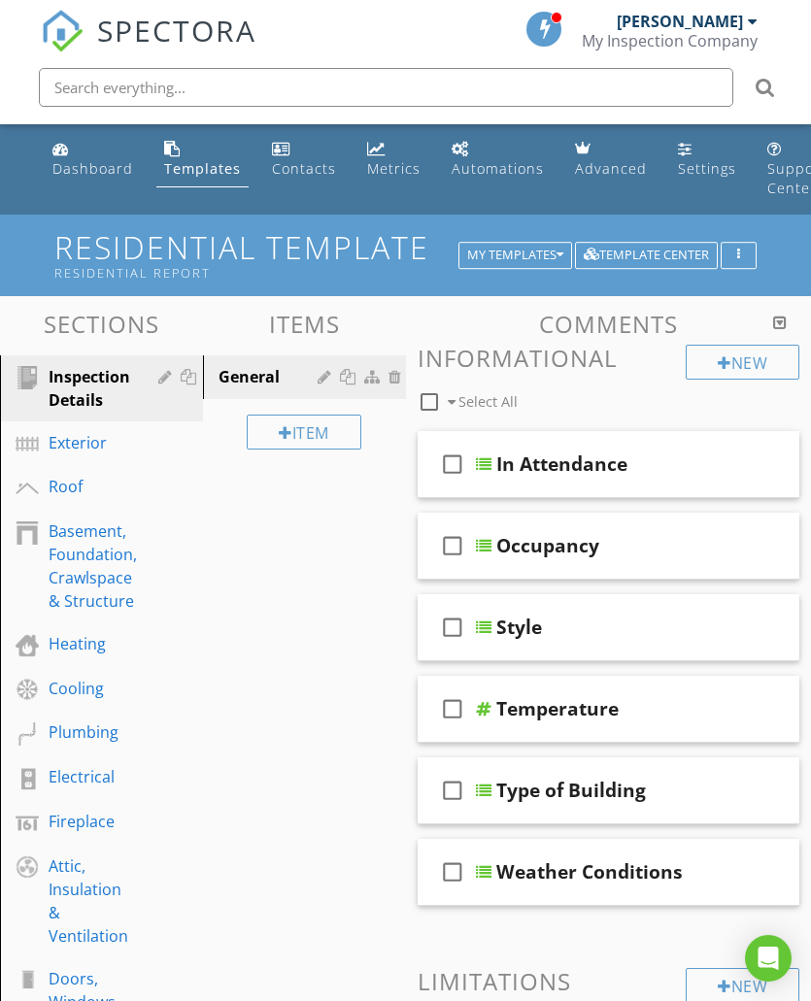
click at [781, 172] on div "Support Center" at bounding box center [796, 178] width 59 height 38
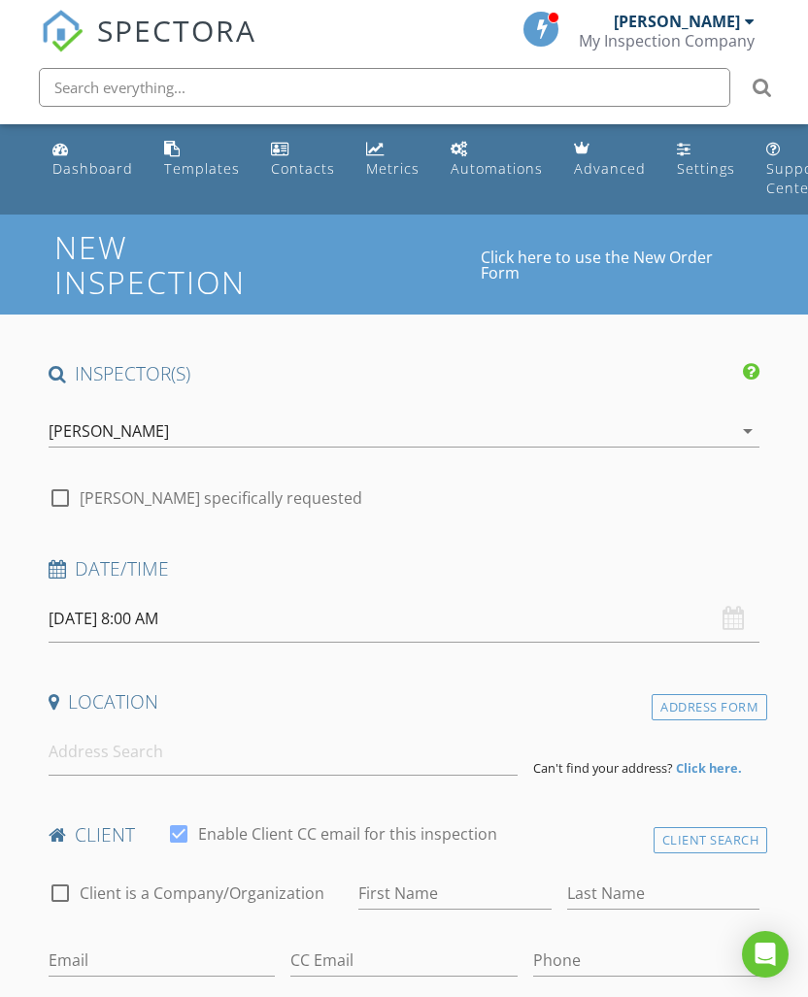
click at [77, 163] on div "Dashboard" at bounding box center [92, 168] width 81 height 18
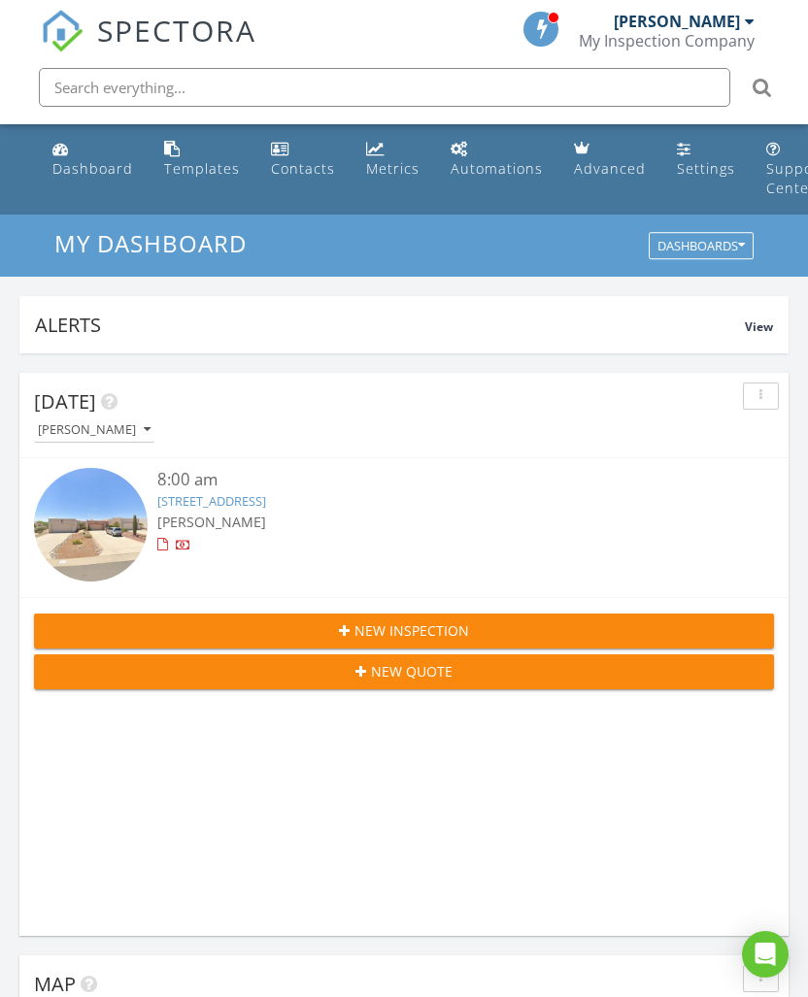
scroll to position [3321, 809]
click at [768, 389] on div "button" at bounding box center [760, 396] width 18 height 14
click at [609, 551] on div at bounding box center [434, 545] width 555 height 19
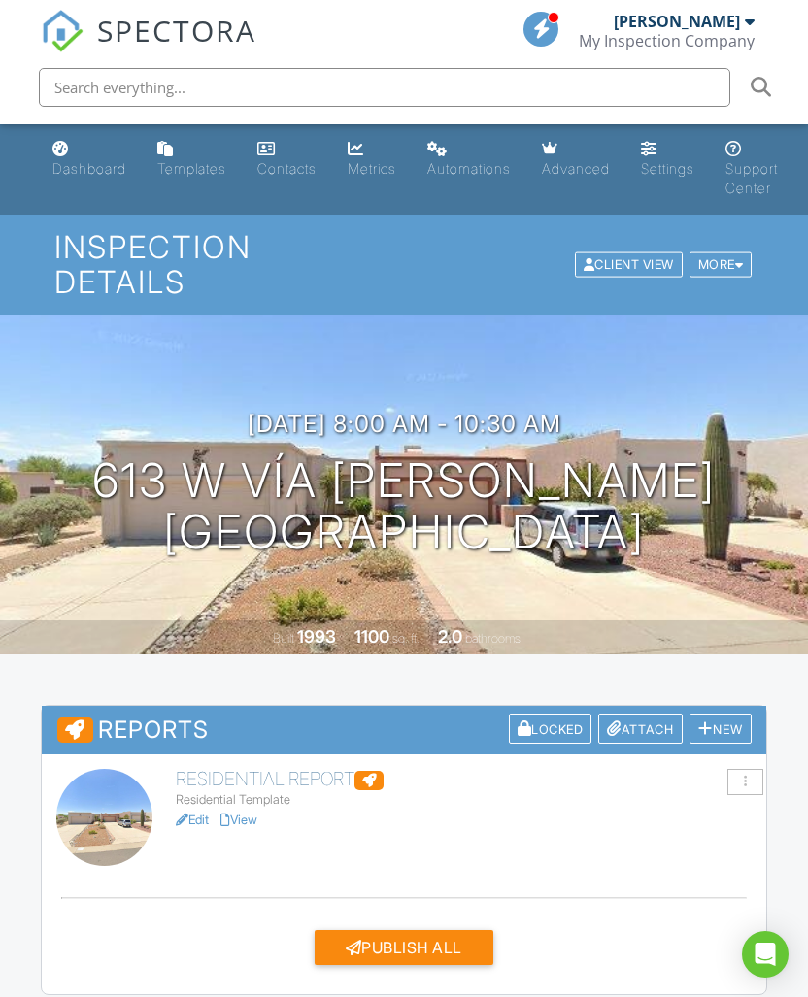
click at [720, 714] on div "New" at bounding box center [720, 729] width 62 height 30
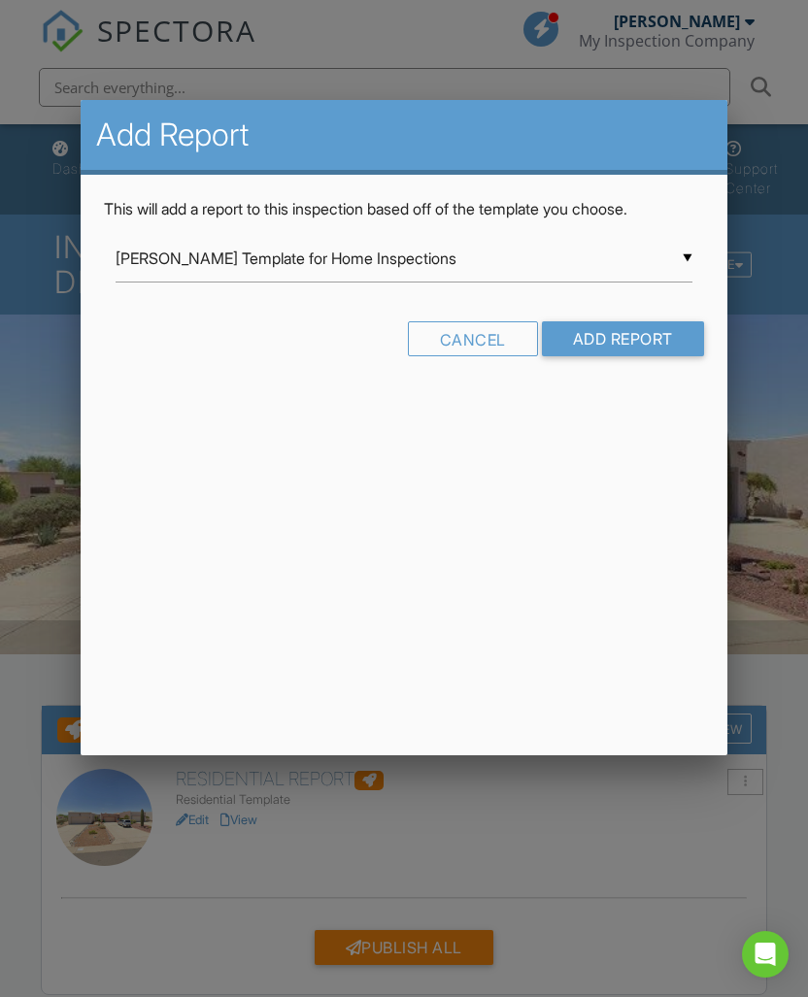
click at [492, 337] on div "Cancel" at bounding box center [473, 338] width 130 height 35
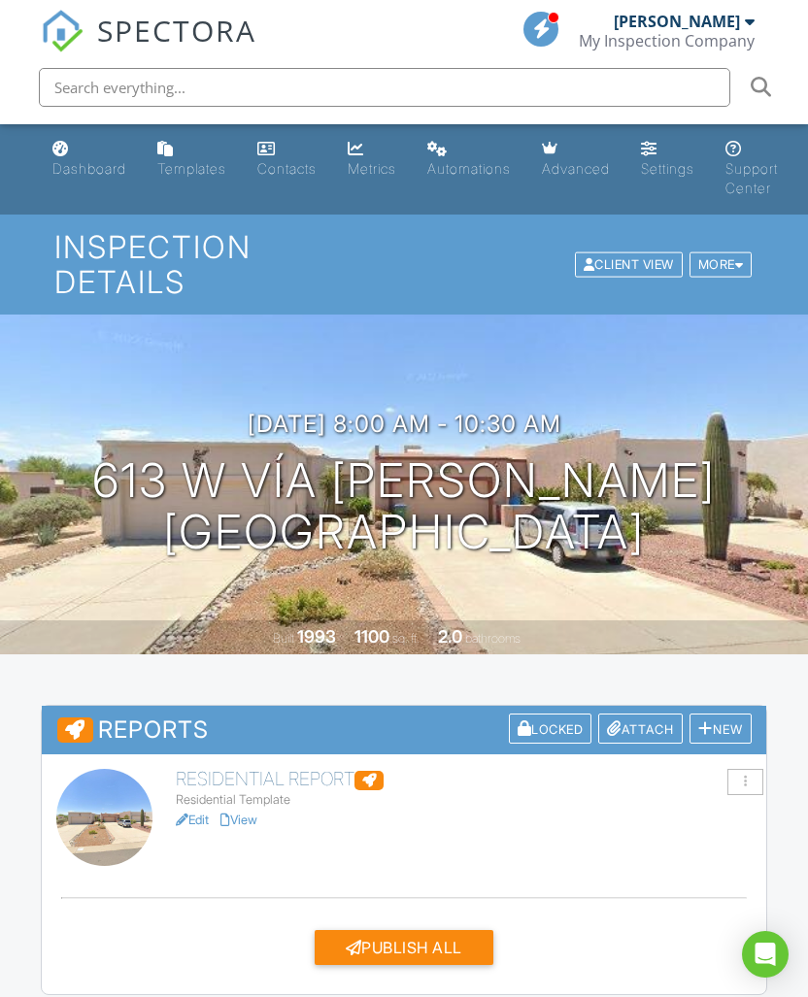
click at [753, 769] on div at bounding box center [745, 782] width 36 height 26
click at [482, 819] on div "Residential Report Residential Template Edit View Quick Publish Copy Delete" at bounding box center [404, 817] width 719 height 97
click at [726, 714] on div "New" at bounding box center [720, 729] width 62 height 30
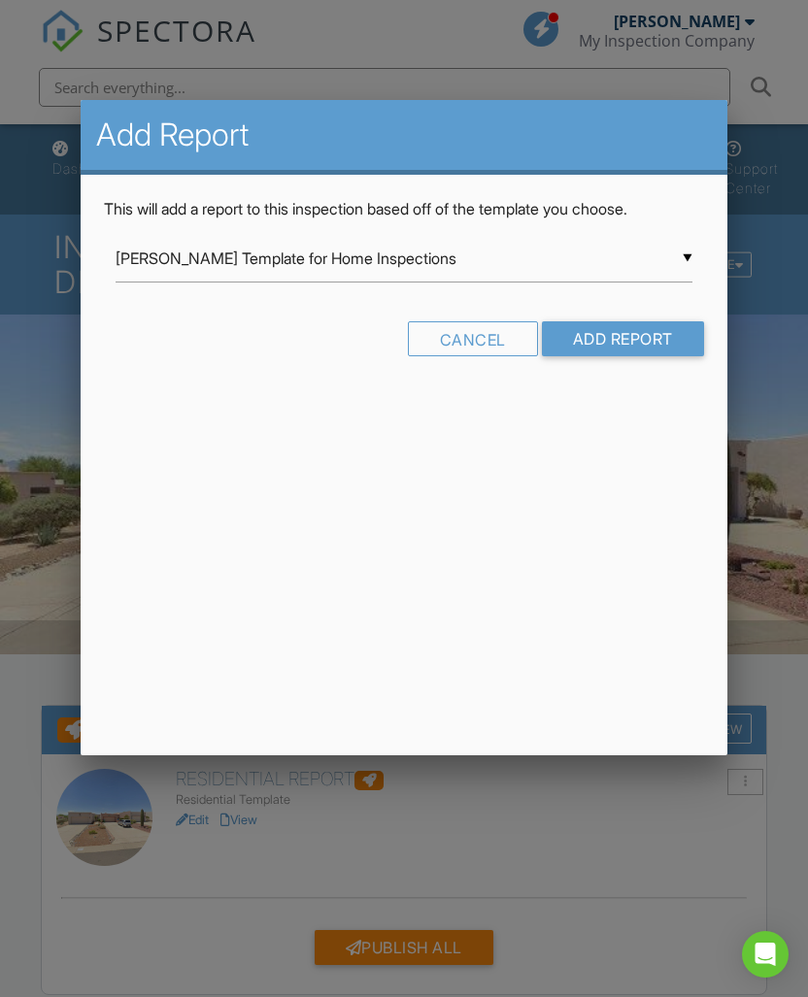
click at [674, 259] on input "[PERSON_NAME] Template for Home Inspections" at bounding box center [404, 259] width 577 height 48
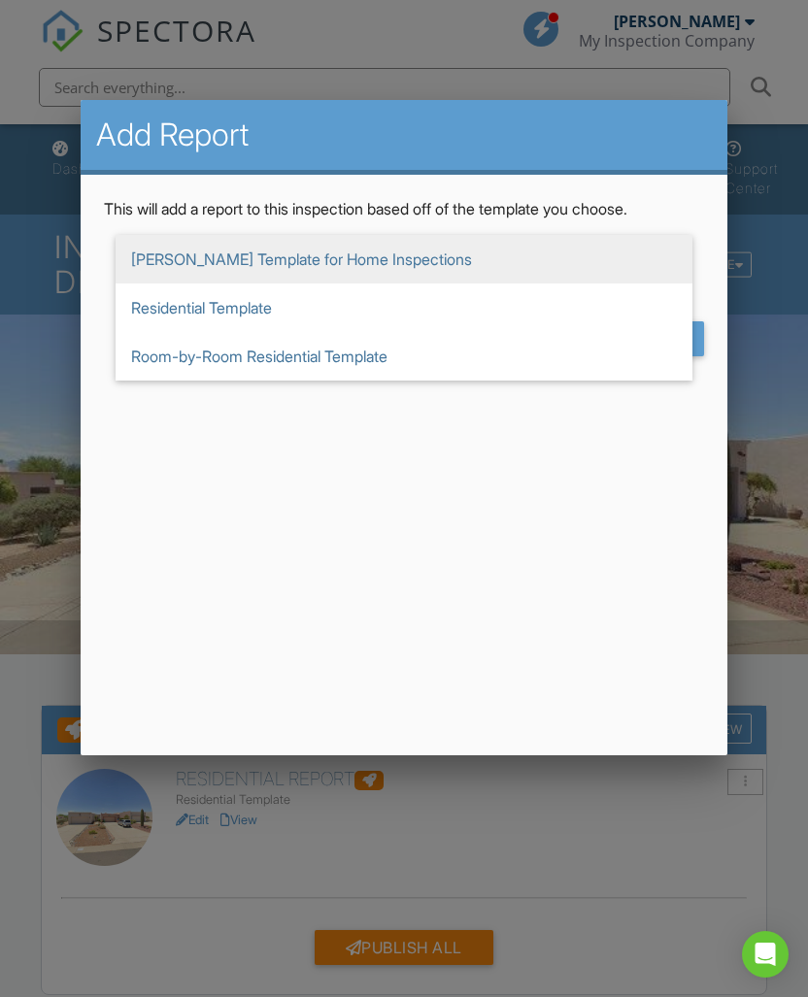
click at [365, 269] on span "[PERSON_NAME] Template for Home Inspections" at bounding box center [404, 259] width 577 height 49
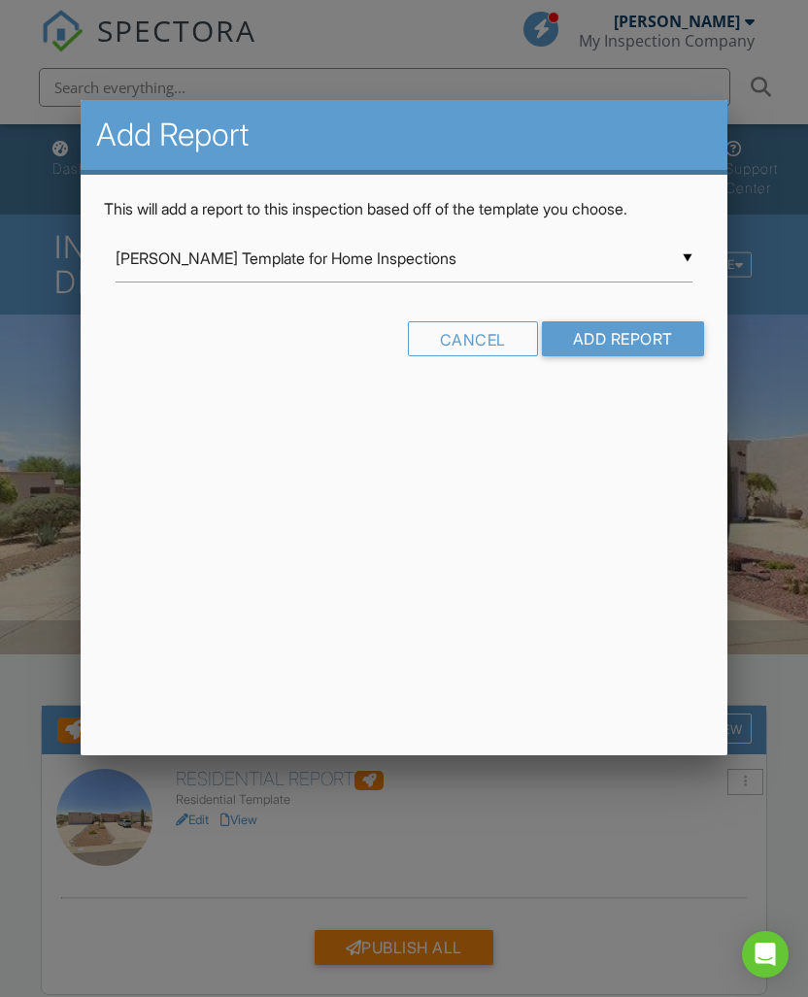
click at [644, 344] on input "Add Report" at bounding box center [623, 338] width 162 height 35
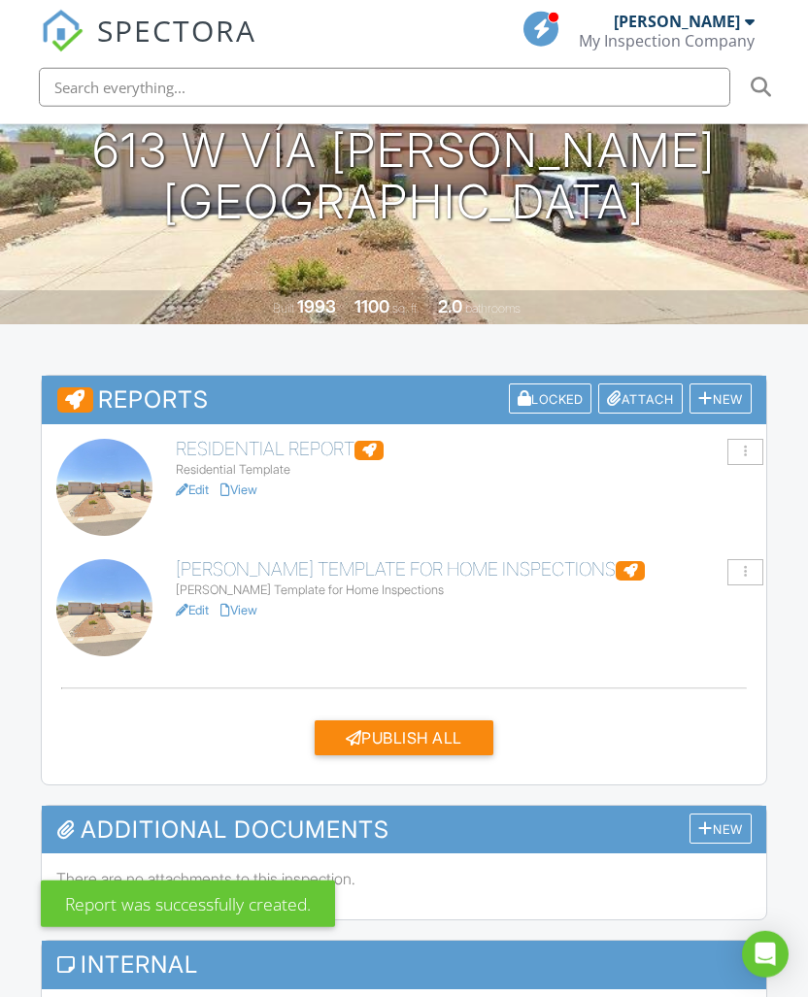
scroll to position [331, 0]
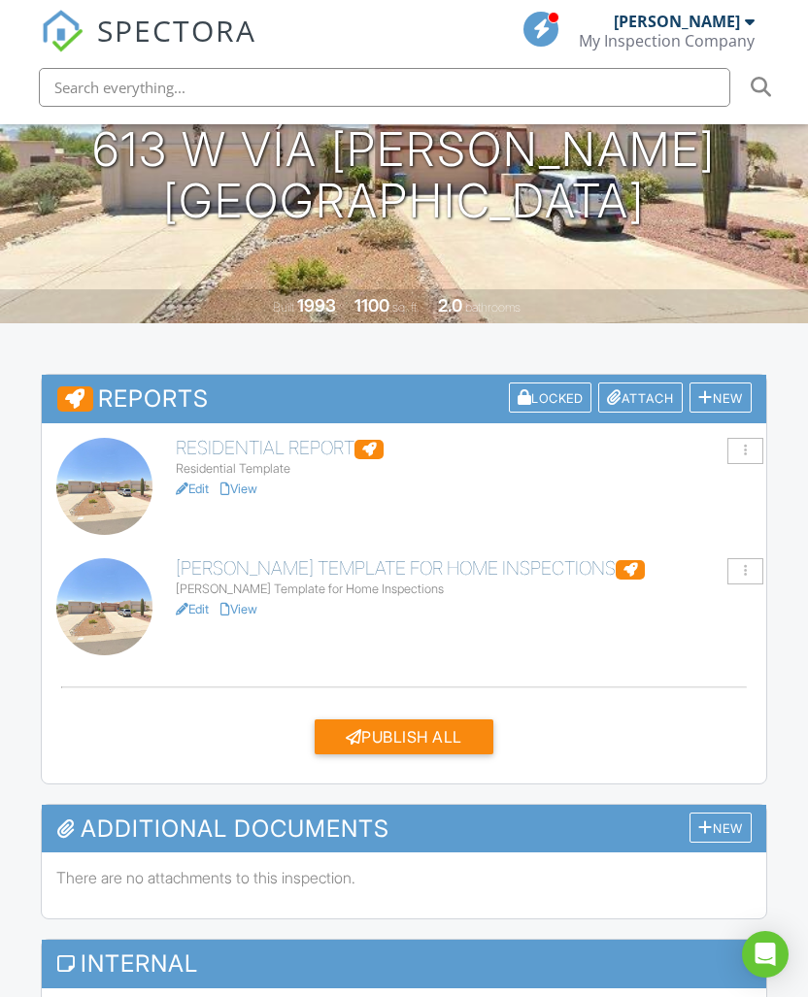
click at [749, 438] on div at bounding box center [745, 451] width 36 height 26
click at [602, 586] on div "Delete" at bounding box center [597, 594] width 41 height 17
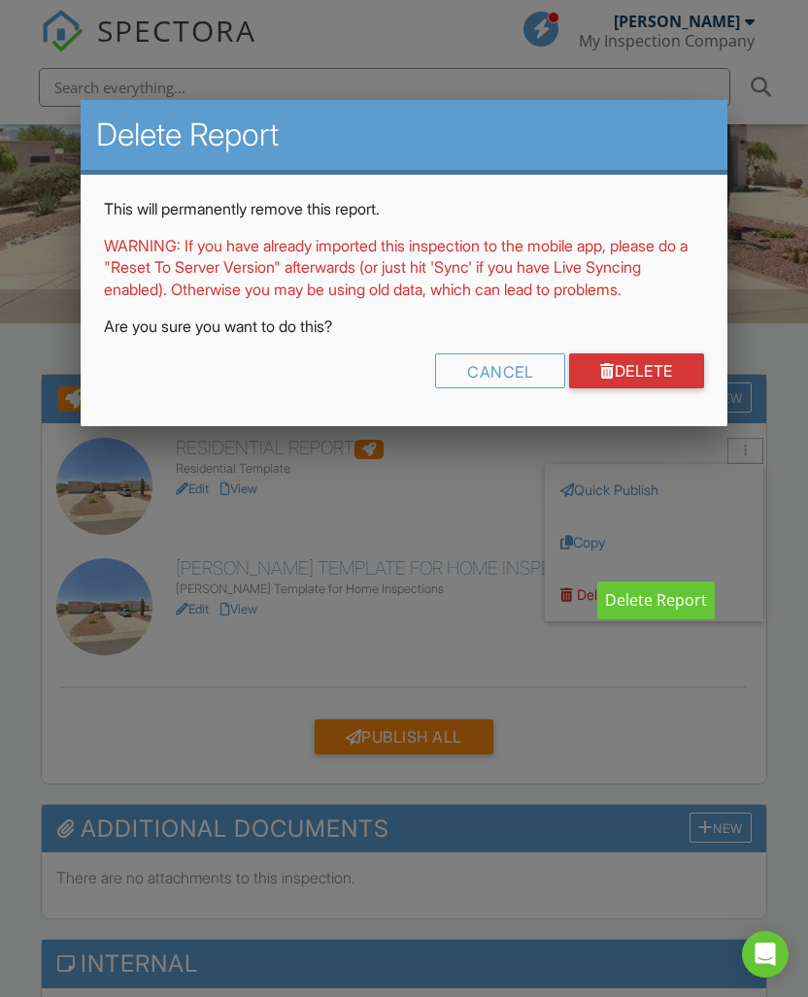
click at [648, 366] on link "Delete" at bounding box center [636, 370] width 135 height 35
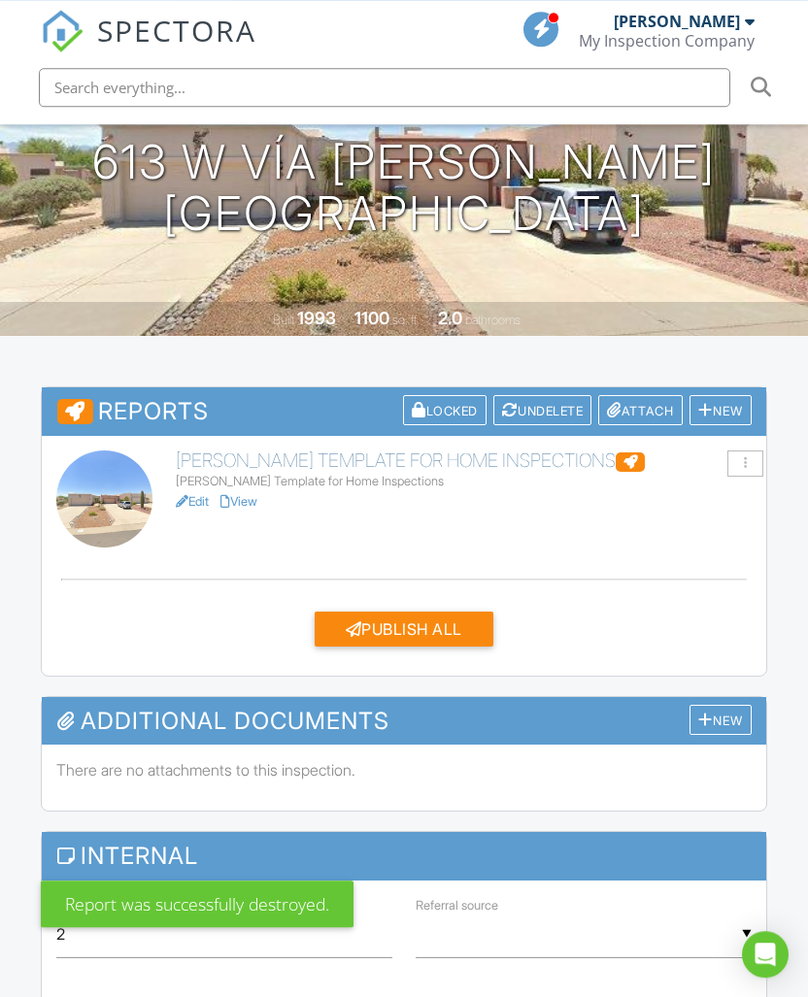
scroll to position [326, 0]
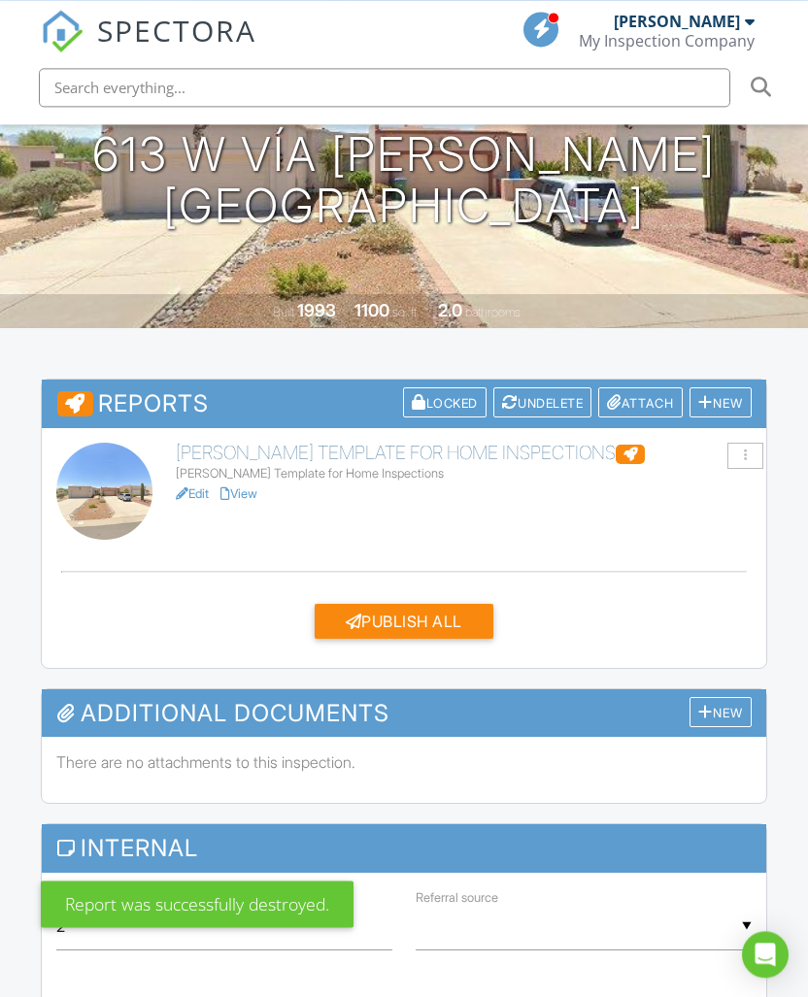
click at [519, 497] on div "[PERSON_NAME] Template for Home Inspections [PERSON_NAME] Template for Home Ins…" at bounding box center [404, 491] width 719 height 97
click at [199, 486] on link "Edit" at bounding box center [192, 493] width 33 height 15
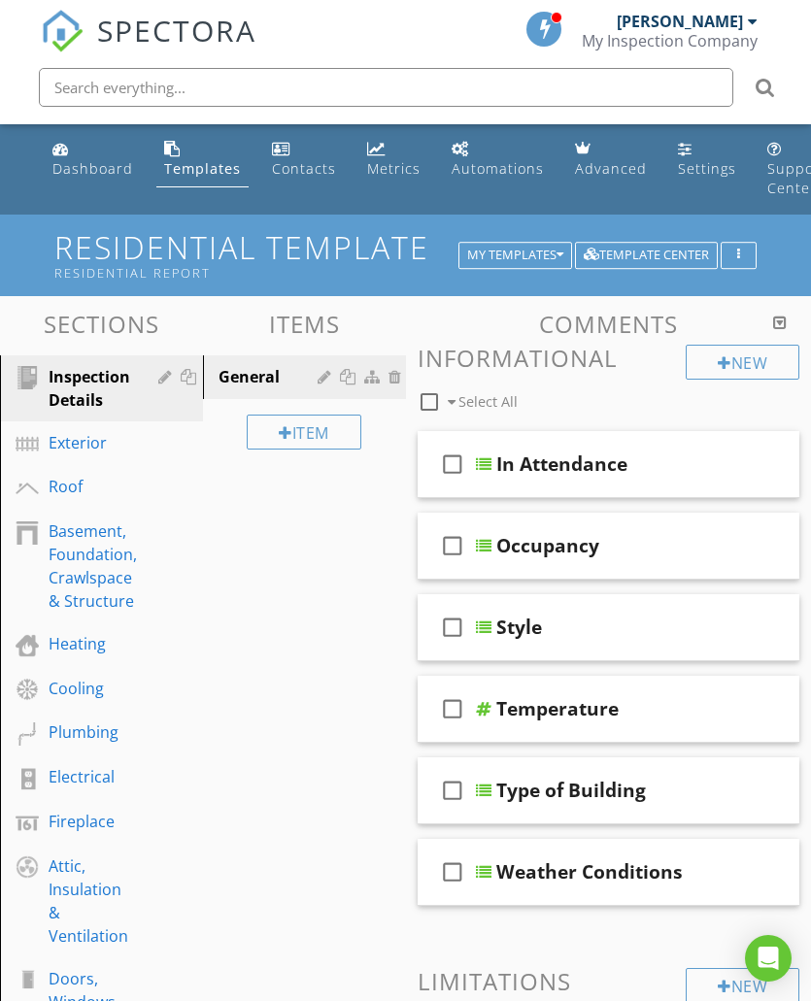
click at [546, 255] on div "My Templates" at bounding box center [515, 256] width 96 height 14
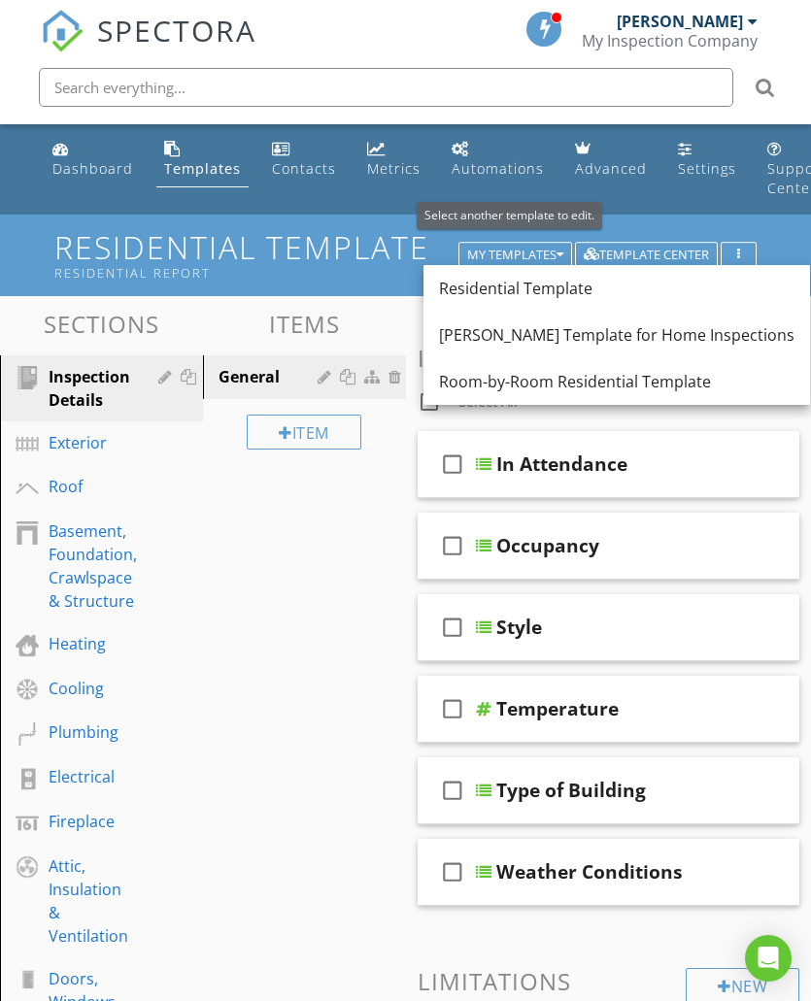
click at [542, 332] on div "[PERSON_NAME] Template for Home Inspections" at bounding box center [616, 334] width 355 height 23
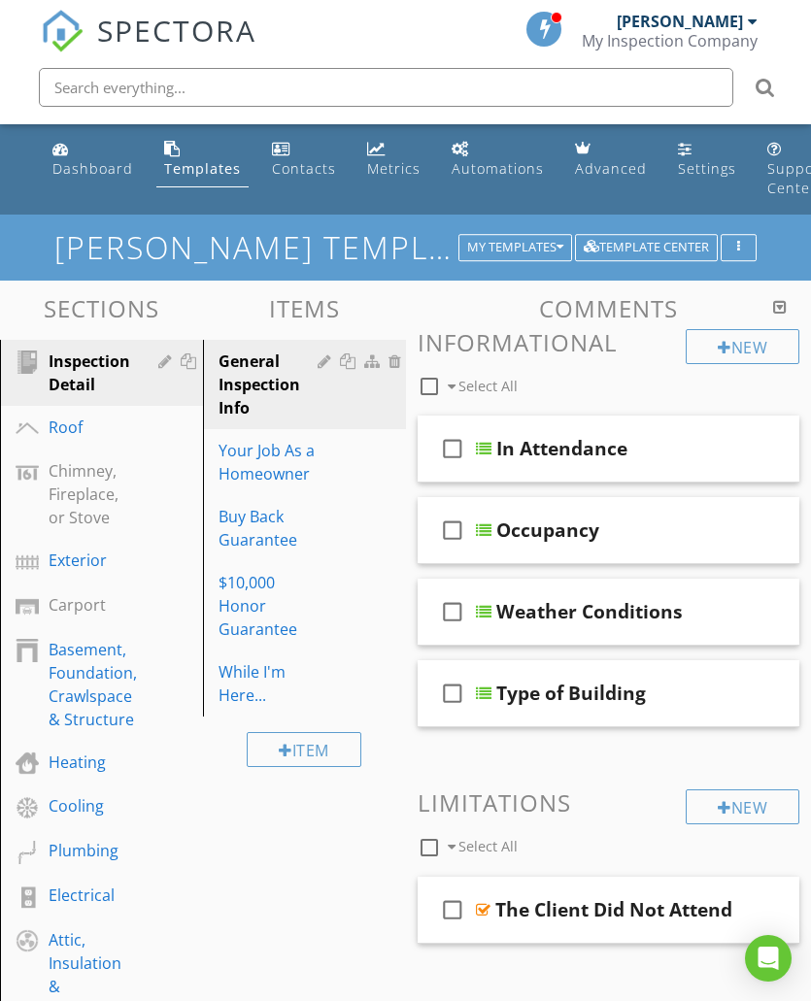
click at [453, 448] on icon "check_box_outline_blank" at bounding box center [452, 448] width 31 height 47
click at [457, 449] on icon "check_box" at bounding box center [452, 448] width 31 height 47
click at [673, 442] on div at bounding box center [668, 447] width 17 height 19
click at [465, 437] on icon "check_box_outline_blank" at bounding box center [452, 448] width 31 height 47
click at [735, 451] on div at bounding box center [728, 447] width 19 height 19
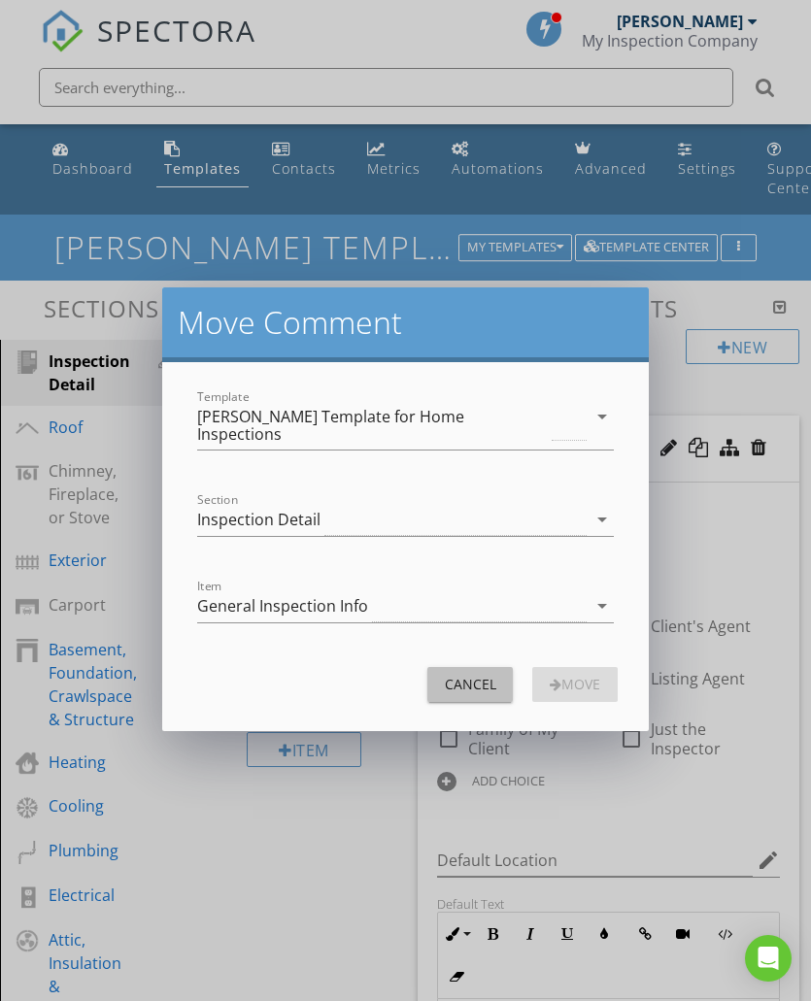
click at [470, 677] on div "Cancel" at bounding box center [470, 684] width 54 height 20
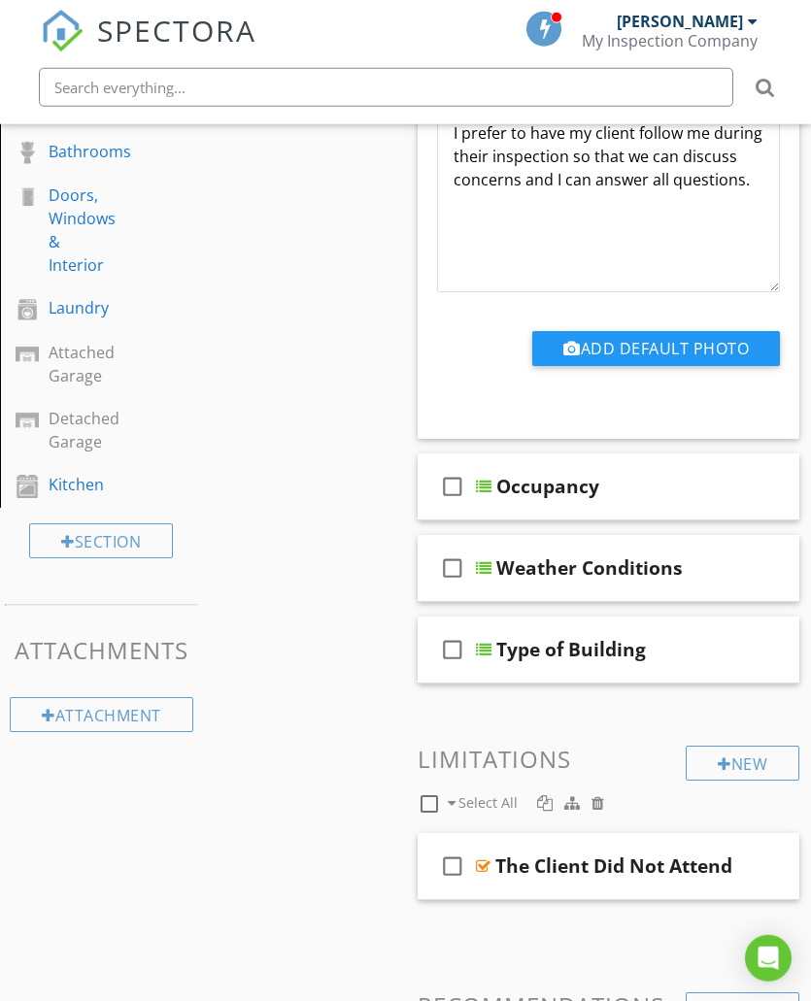
scroll to position [910, 0]
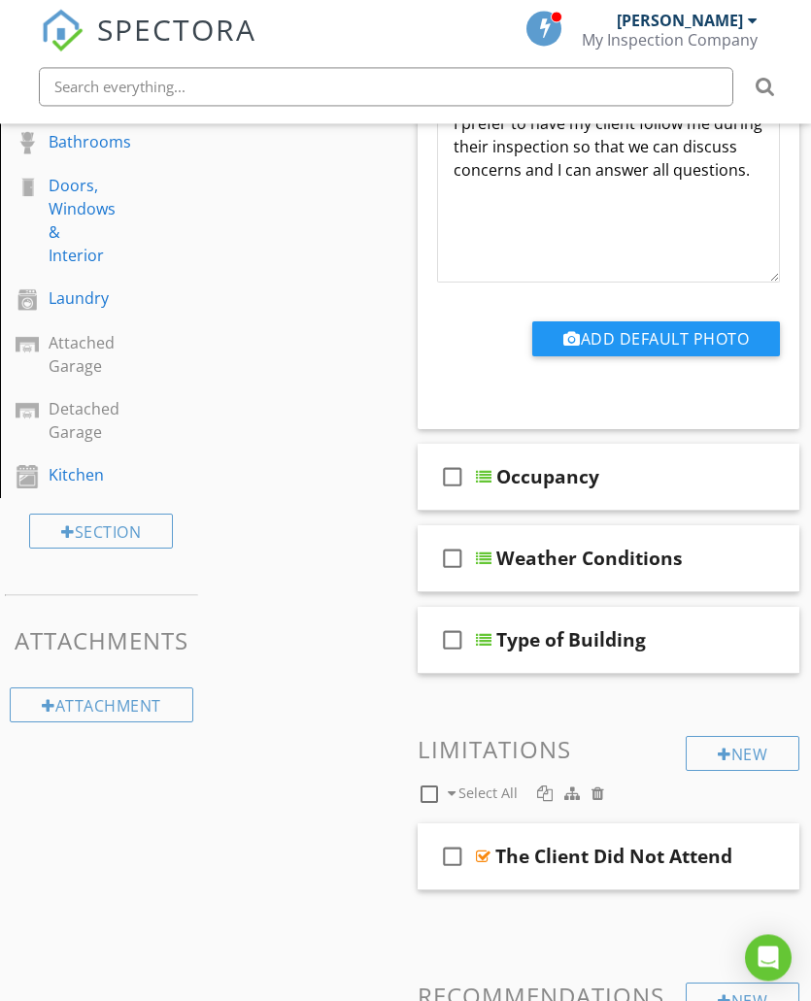
click at [455, 459] on icon "check_box_outline_blank" at bounding box center [452, 477] width 31 height 47
click at [496, 465] on div "Occupancy" at bounding box center [547, 476] width 103 height 23
click at [491, 463] on div "check_box Occupancy" at bounding box center [608, 477] width 382 height 67
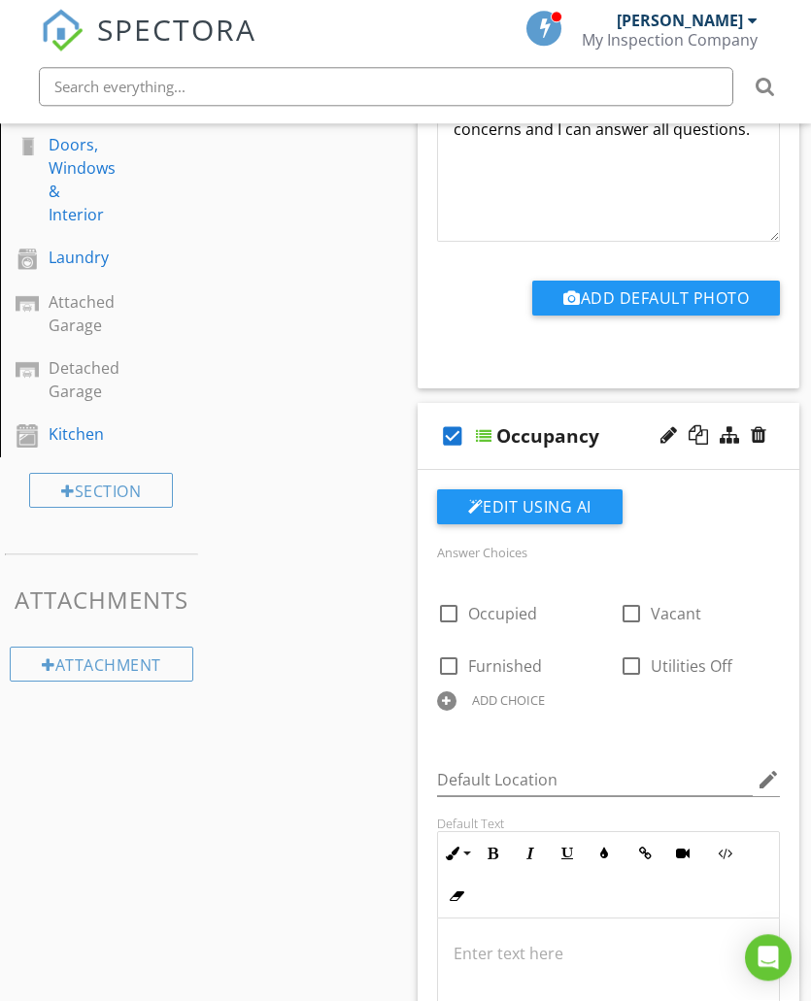
click at [501, 425] on div "Occupancy" at bounding box center [547, 436] width 103 height 23
click at [457, 415] on icon "check_box" at bounding box center [452, 436] width 31 height 47
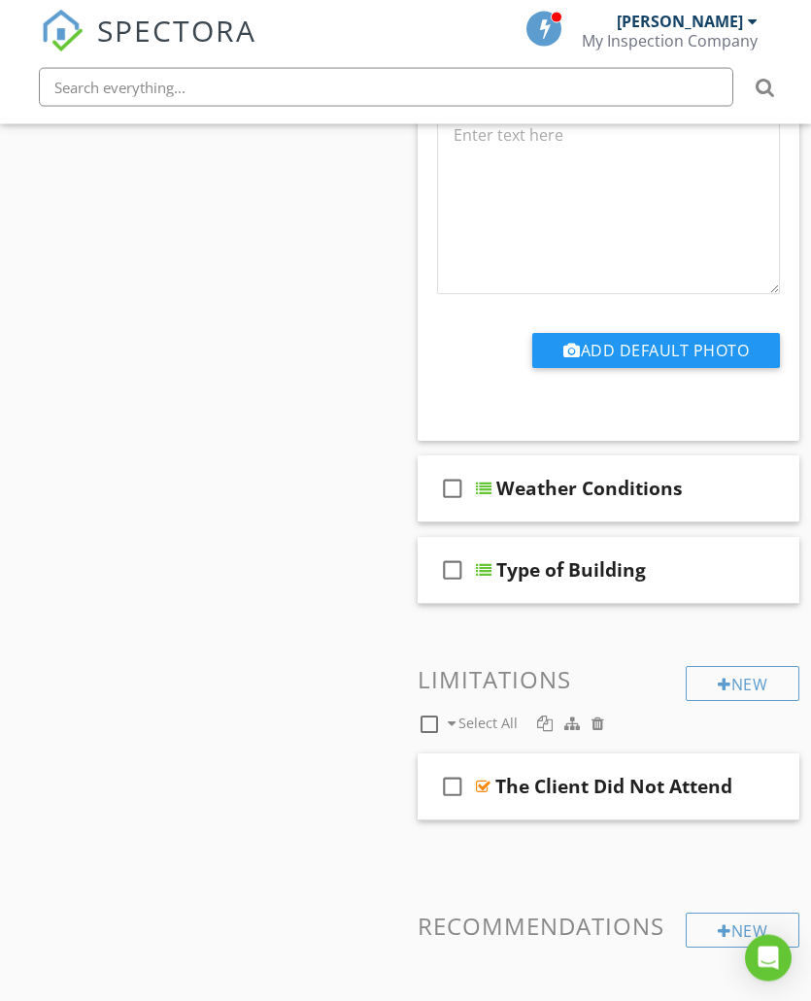
scroll to position [1772, 0]
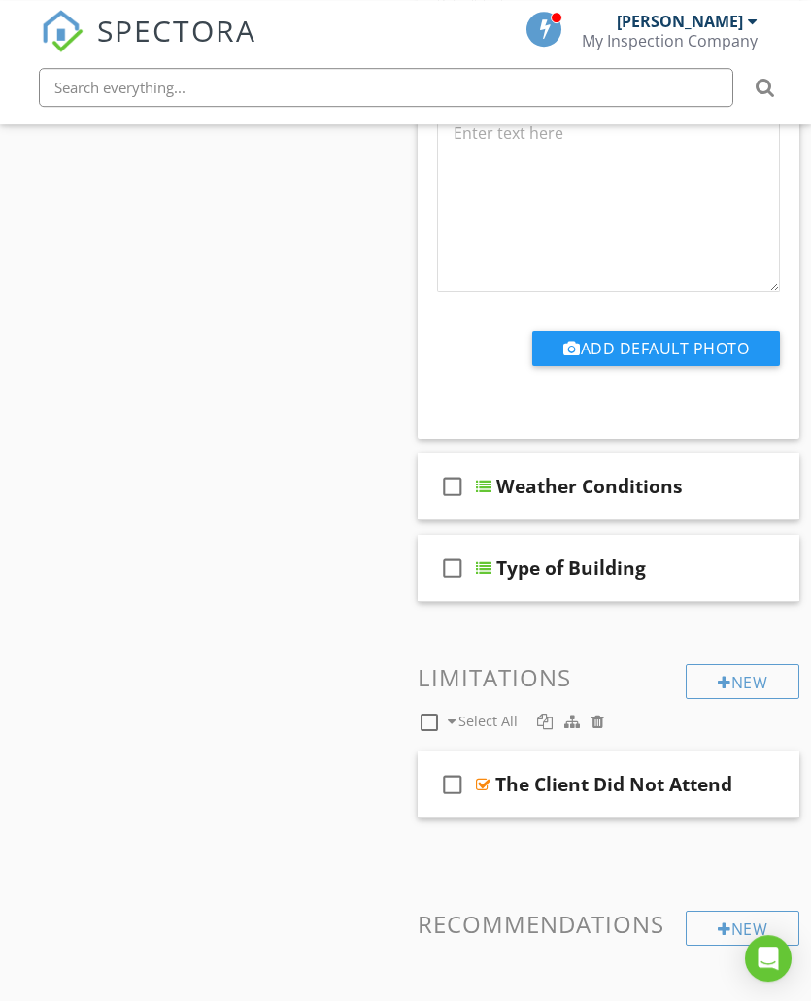
click at [488, 560] on div at bounding box center [484, 568] width 16 height 16
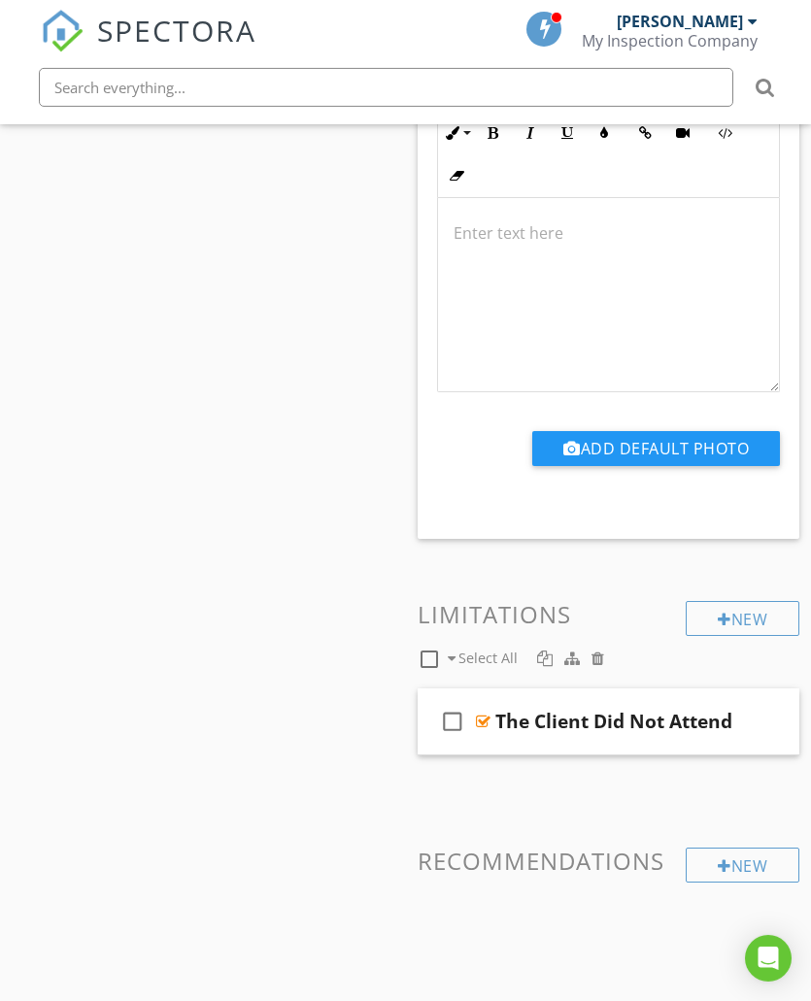
scroll to position [2758, 0]
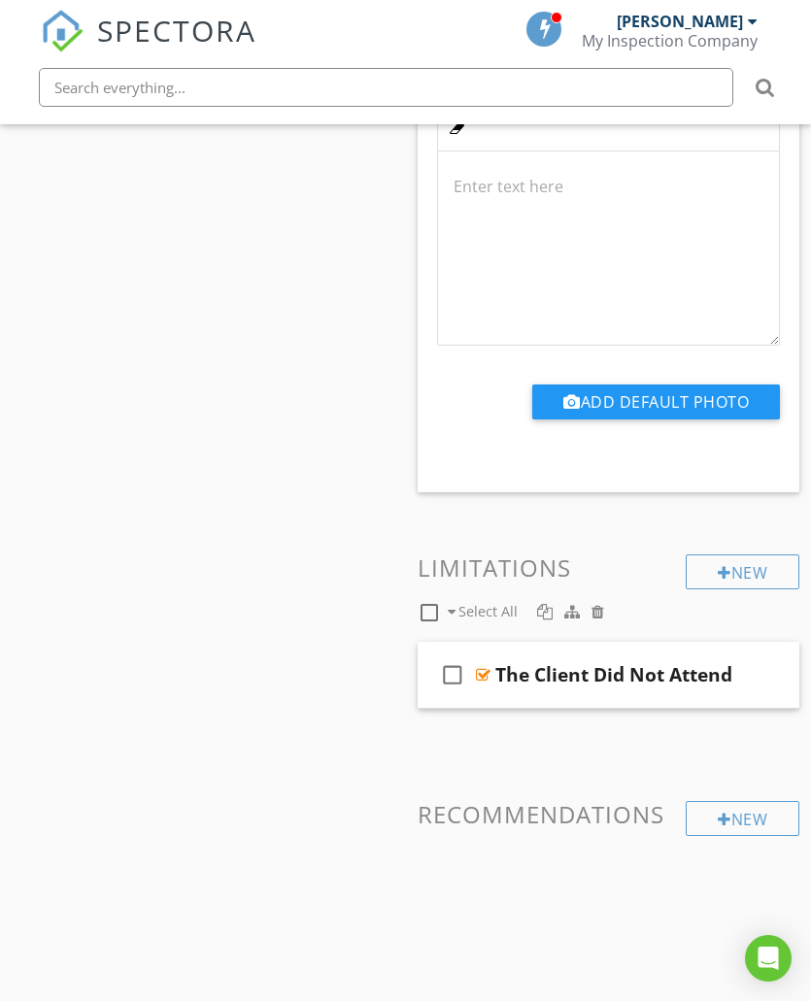
click at [515, 666] on div "The Client Did Not Attend" at bounding box center [613, 674] width 237 height 23
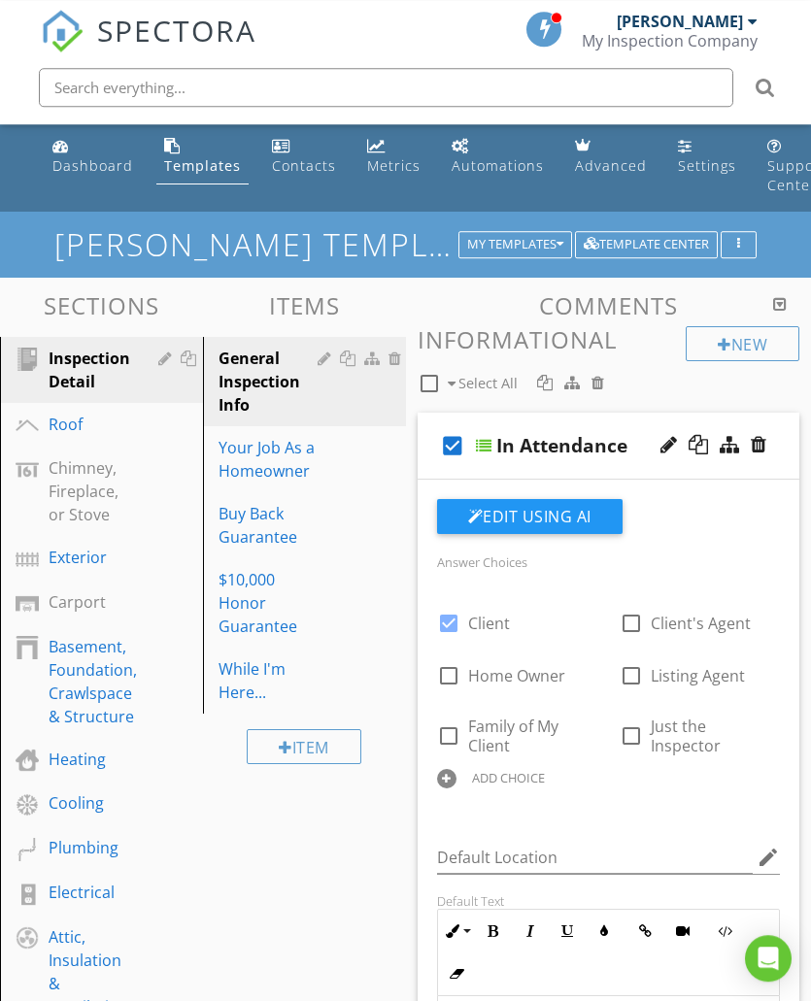
scroll to position [0, 0]
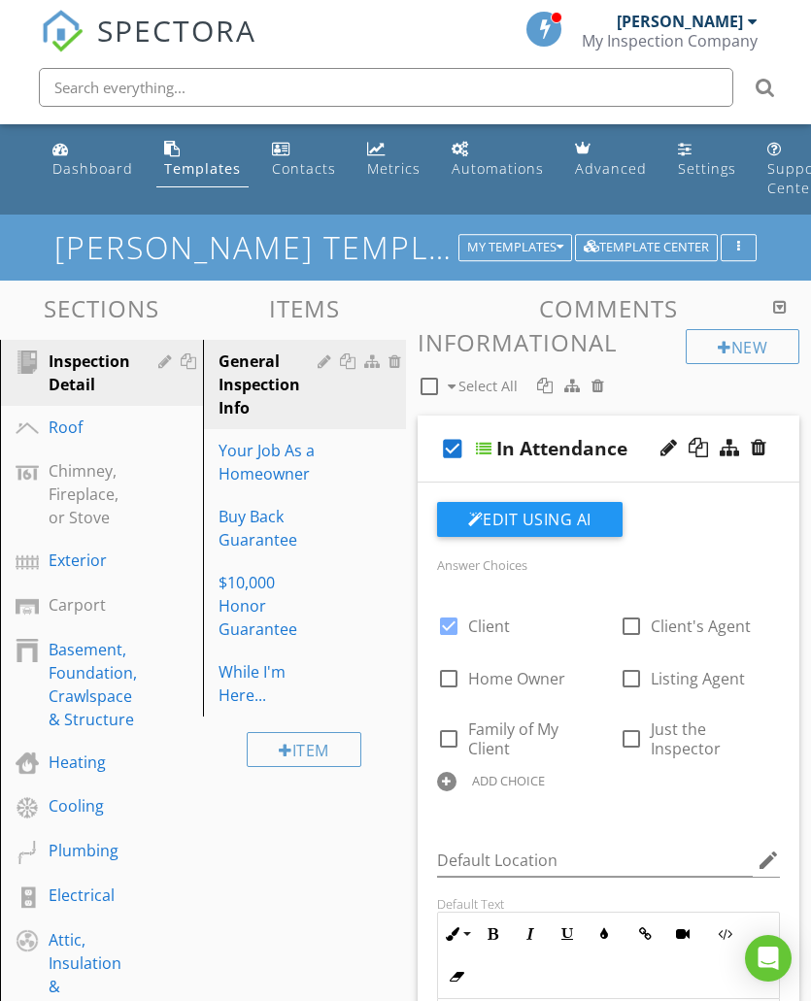
click at [261, 468] on div "Your Job As a Homeowner" at bounding box center [270, 462] width 105 height 47
click at [270, 472] on div "Your Job As a Homeowner" at bounding box center [270, 462] width 105 height 47
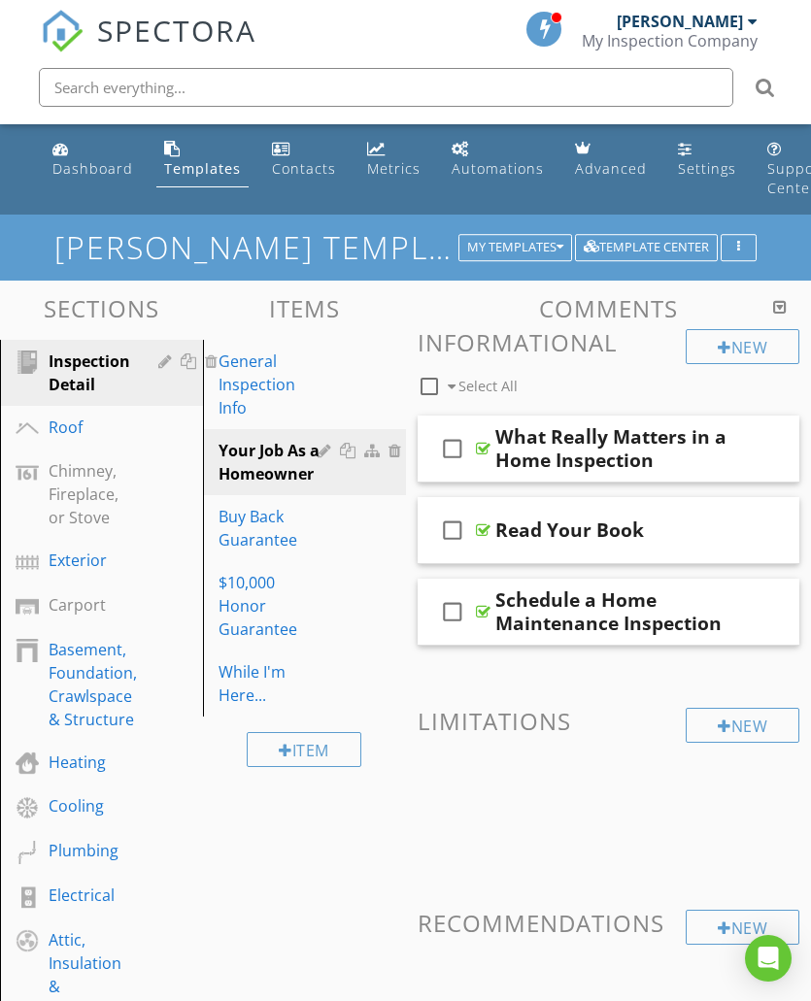
click at [461, 444] on icon "check_box_outline_blank" at bounding box center [452, 448] width 31 height 47
click at [458, 457] on icon "check_box" at bounding box center [452, 448] width 31 height 47
click at [536, 464] on div "What Really Matters in a Home Inspection" at bounding box center [623, 448] width 257 height 47
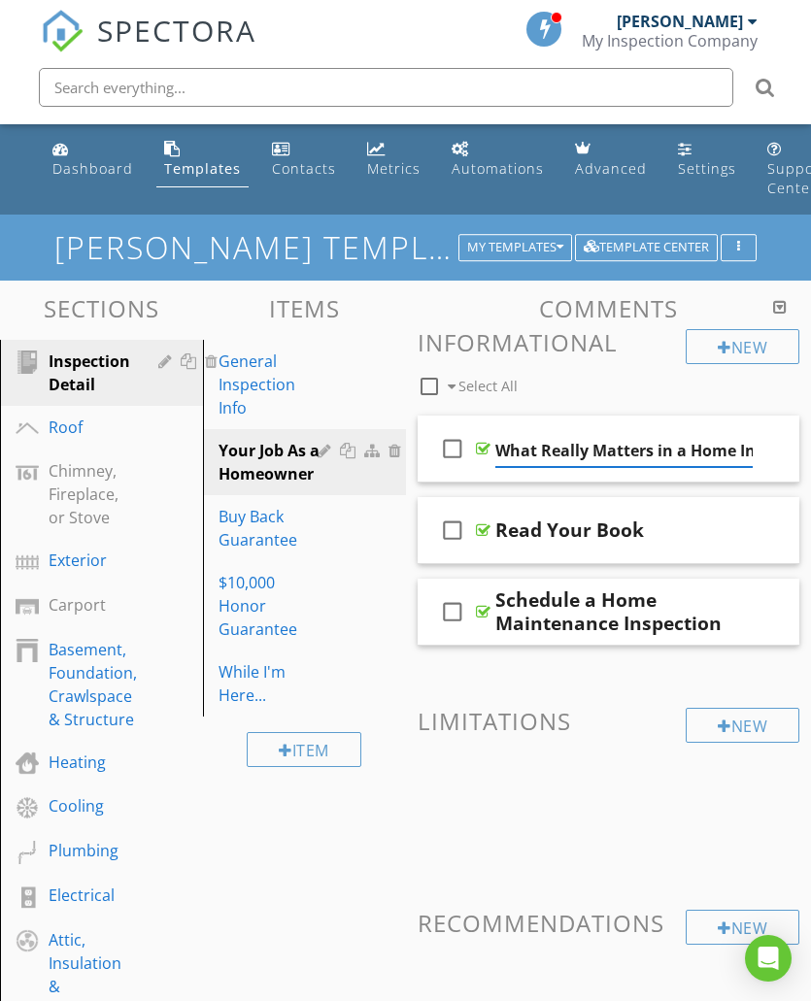
click at [457, 453] on icon "check_box_outline_blank" at bounding box center [452, 448] width 31 height 47
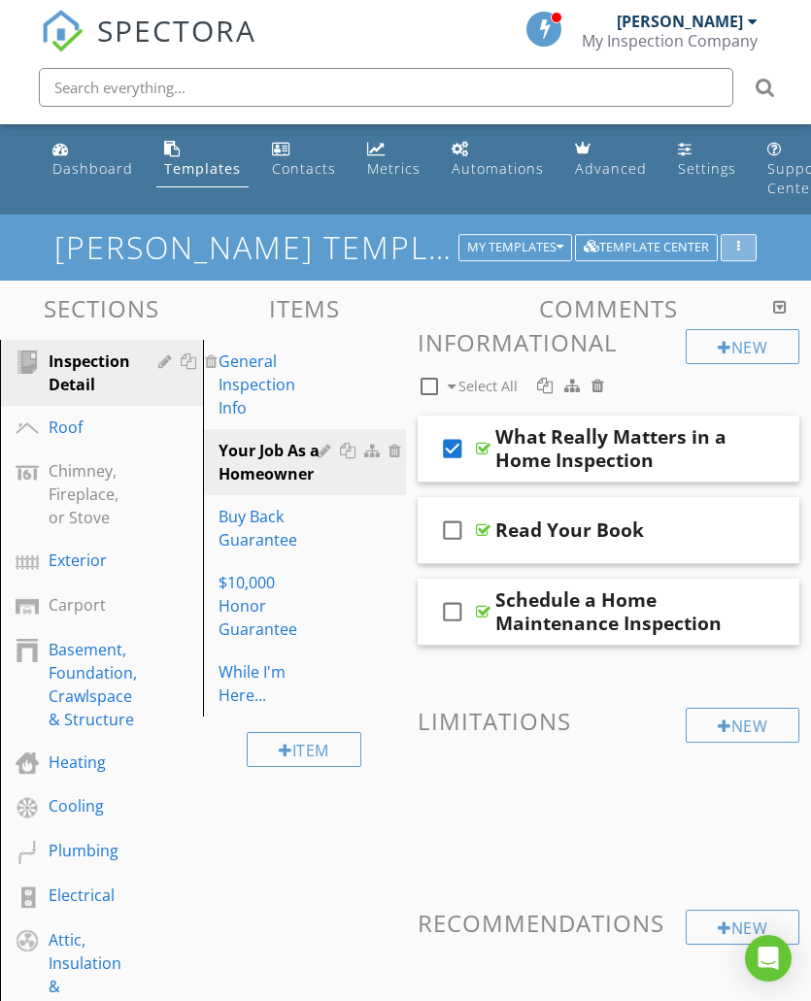
click at [746, 246] on div "button" at bounding box center [738, 248] width 18 height 14
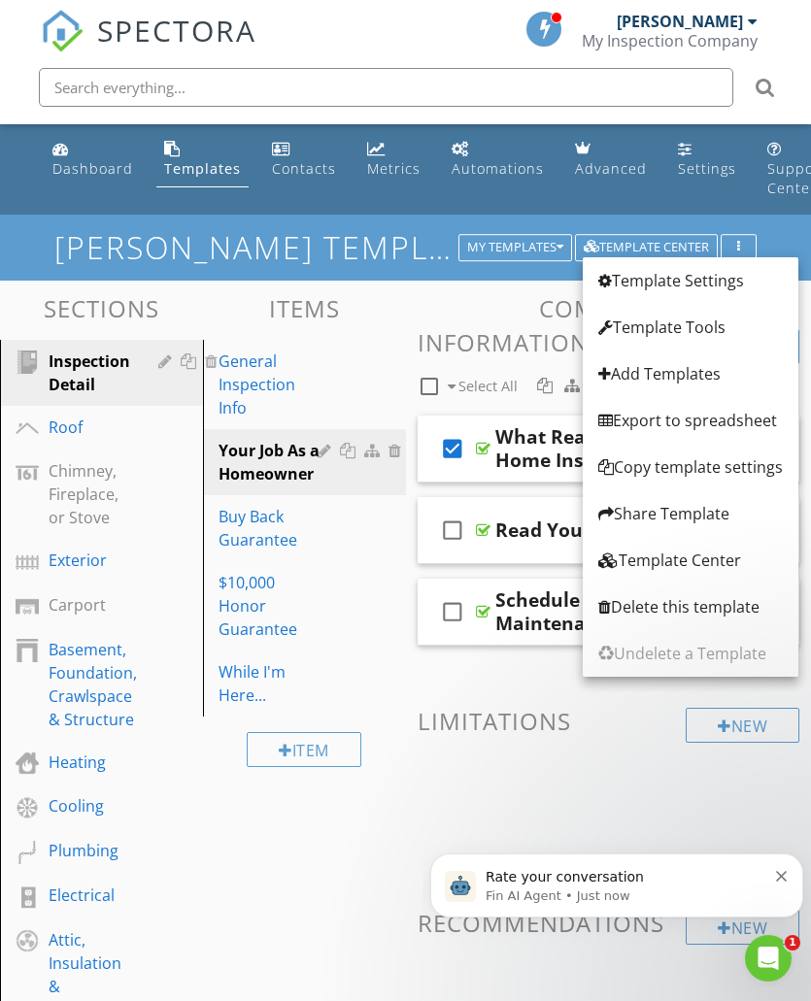
click at [772, 879] on div "Rate your conversation Fin AI Agent • Just now" at bounding box center [617, 885] width 344 height 39
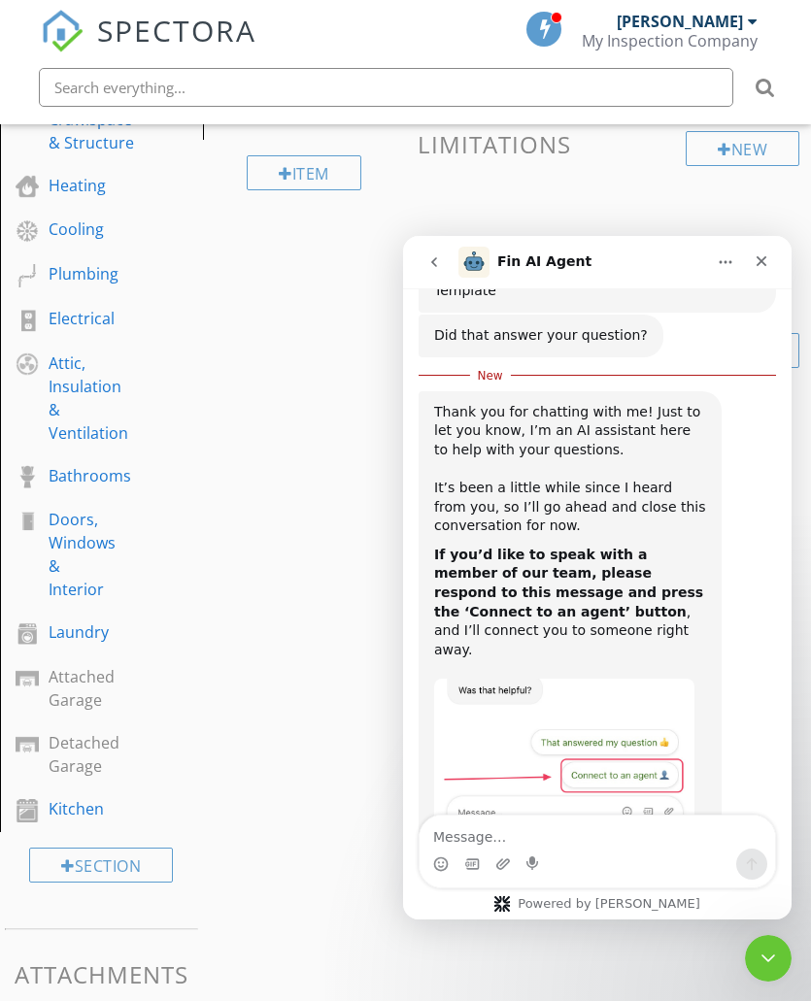
scroll to position [1158, 0]
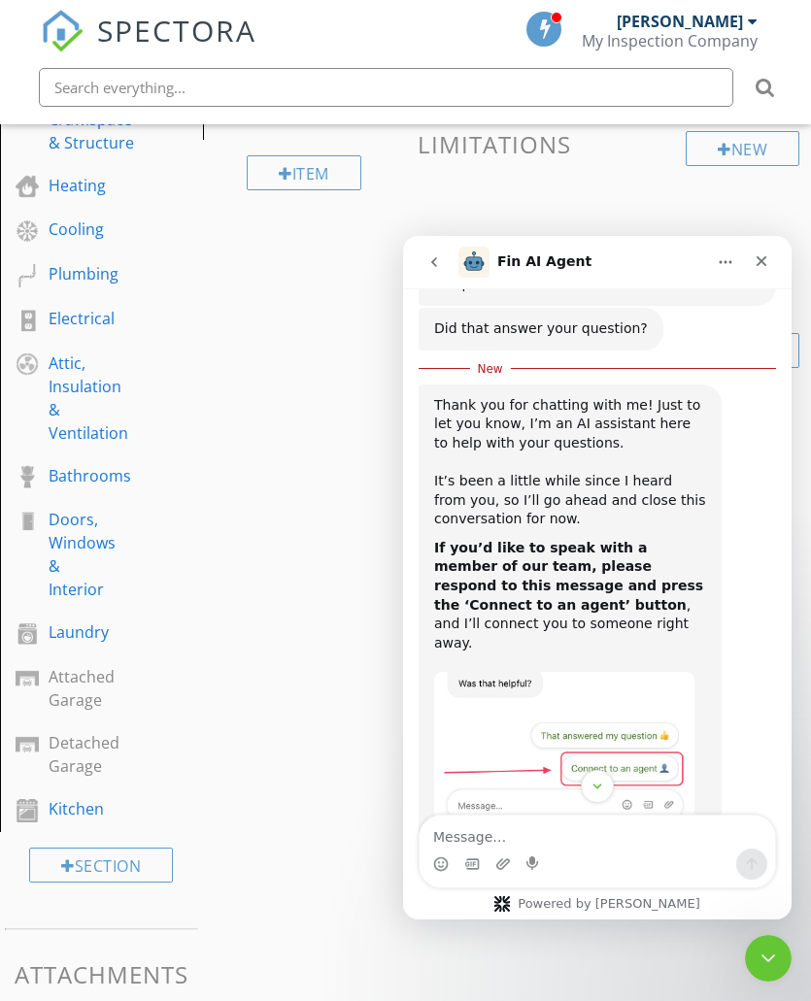
click at [758, 266] on icon "Close" at bounding box center [761, 261] width 16 height 16
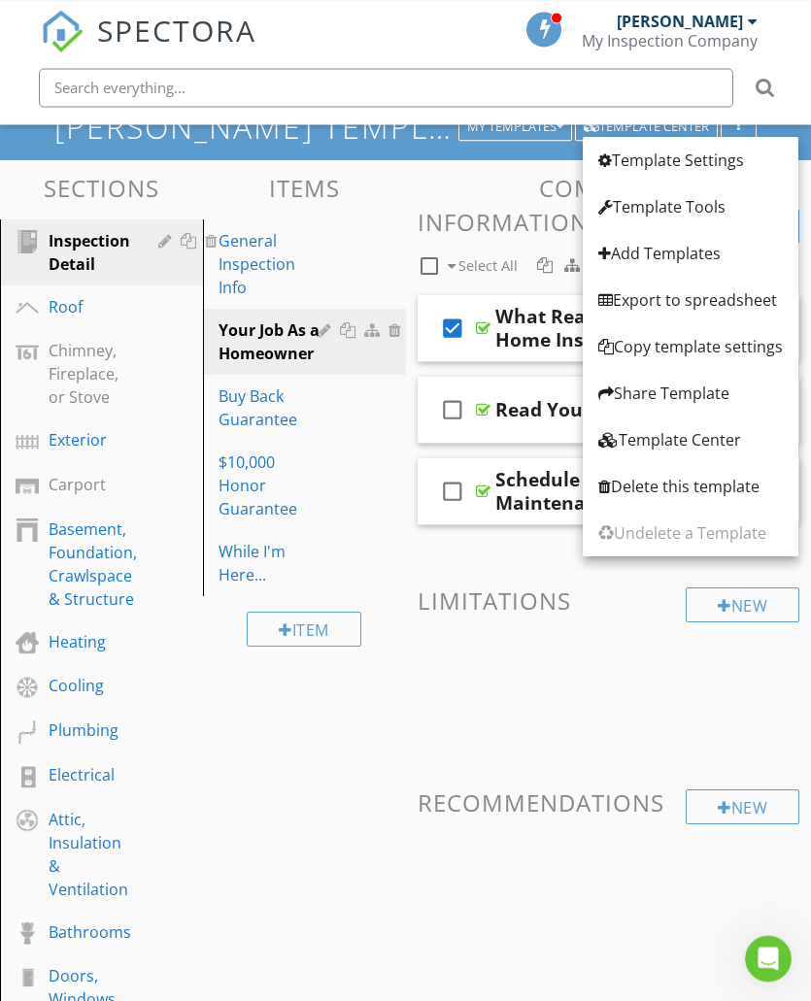
scroll to position [0, 0]
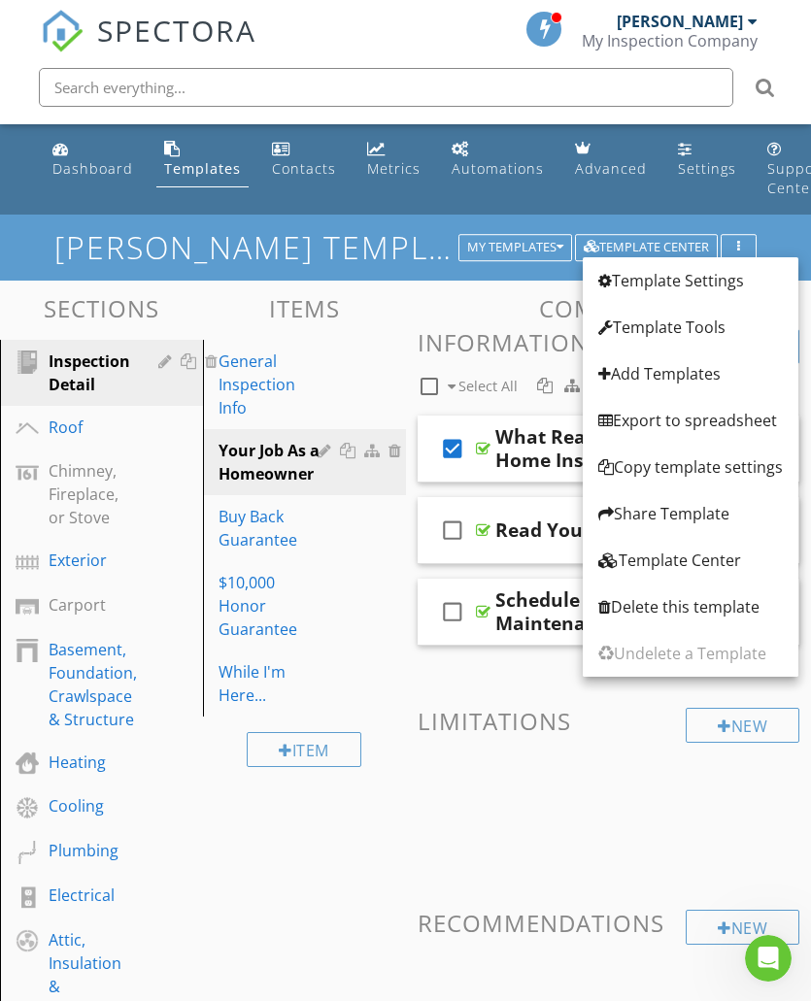
click at [333, 840] on div "Sections Inspection Detail Roof Chimney, Fireplace, or Stove Exterior Carport B…" at bounding box center [405, 964] width 811 height 1367
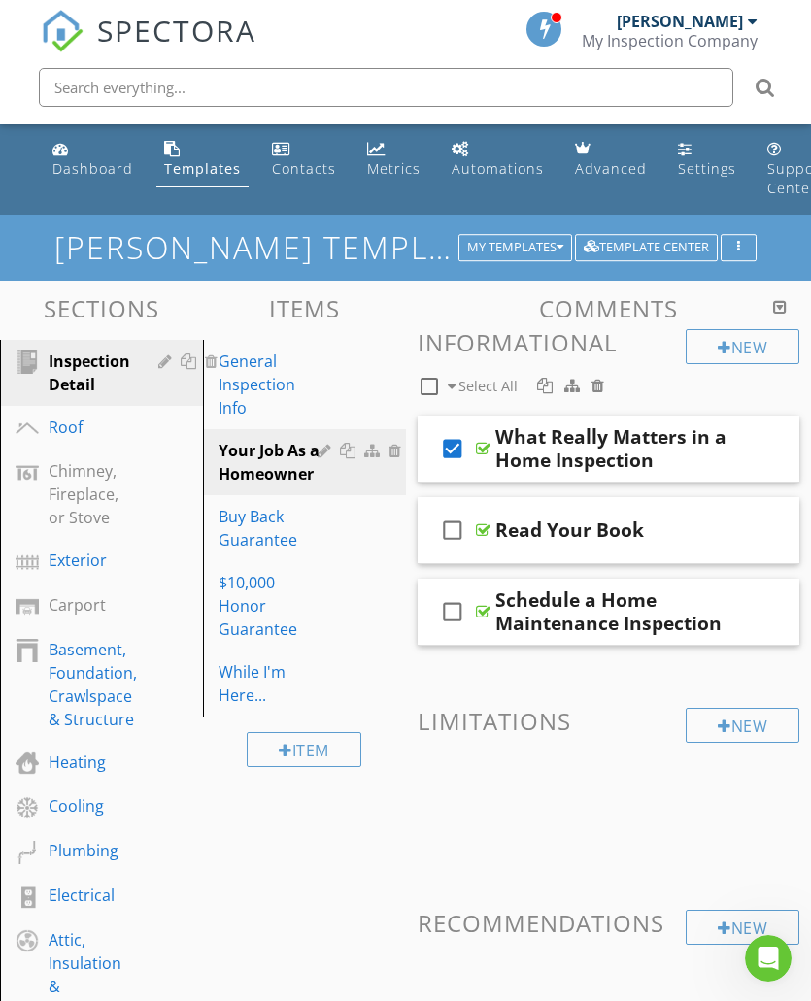
click at [536, 444] on div "What Really Matters in a Home Inspection" at bounding box center [623, 448] width 257 height 47
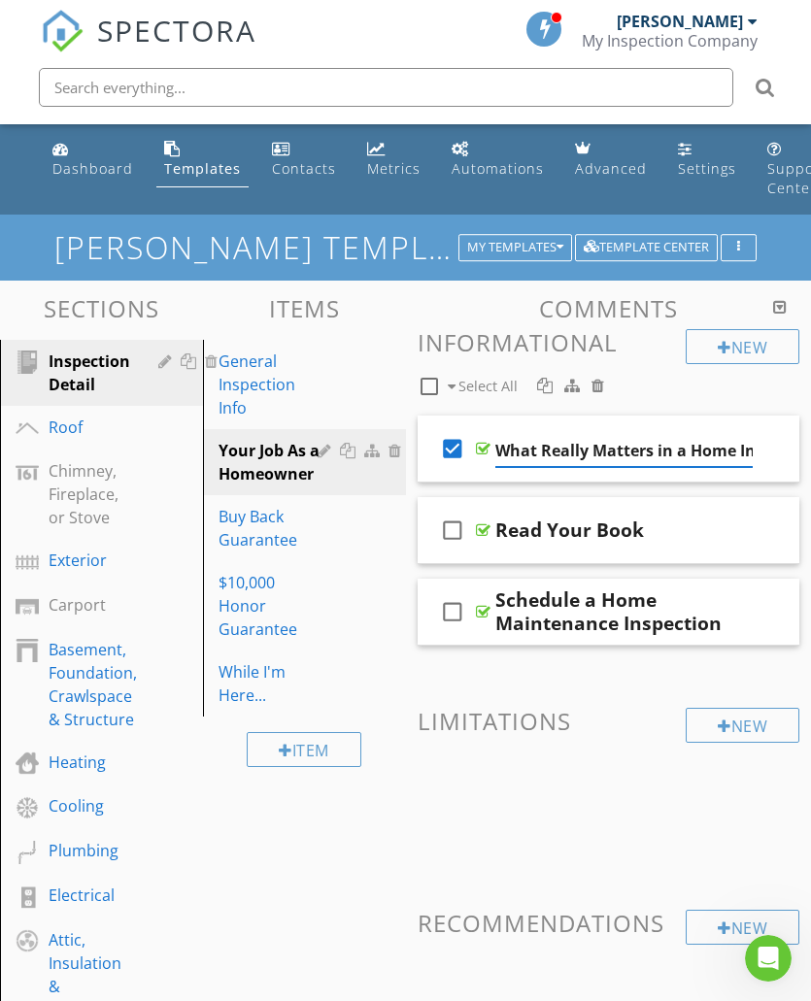
click at [449, 450] on icon "check_box" at bounding box center [452, 448] width 31 height 47
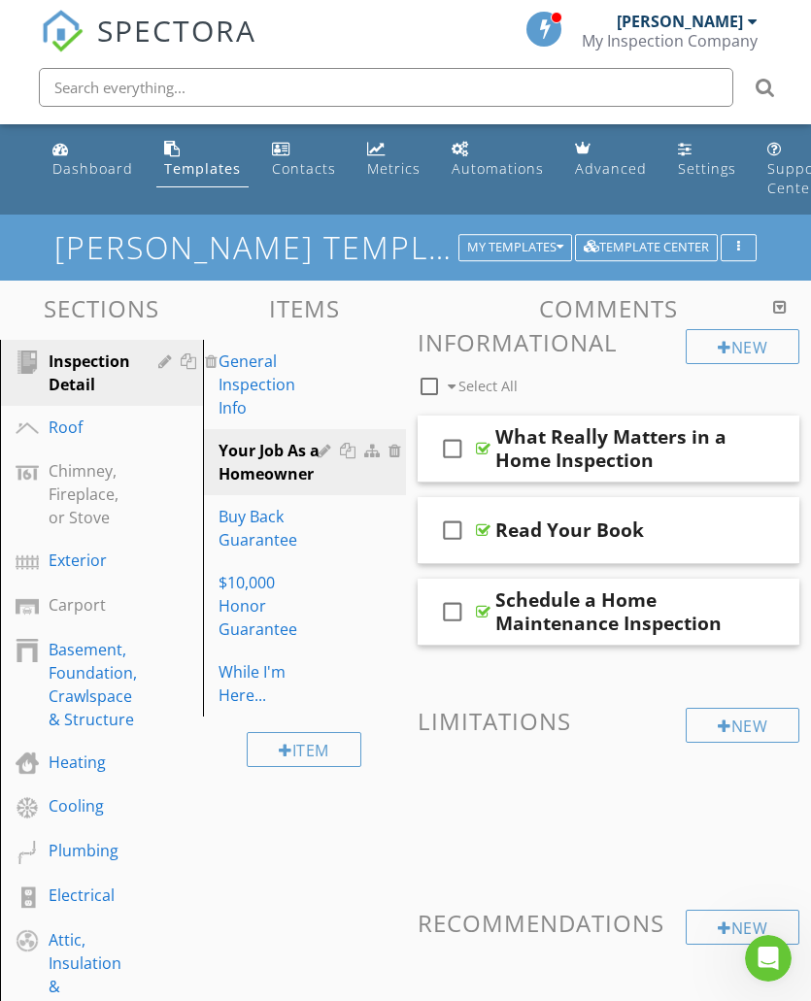
click at [445, 459] on icon "check_box_outline_blank" at bounding box center [452, 448] width 31 height 47
click at [521, 461] on div "What Really Matters in a Home Inspection" at bounding box center [623, 448] width 257 height 47
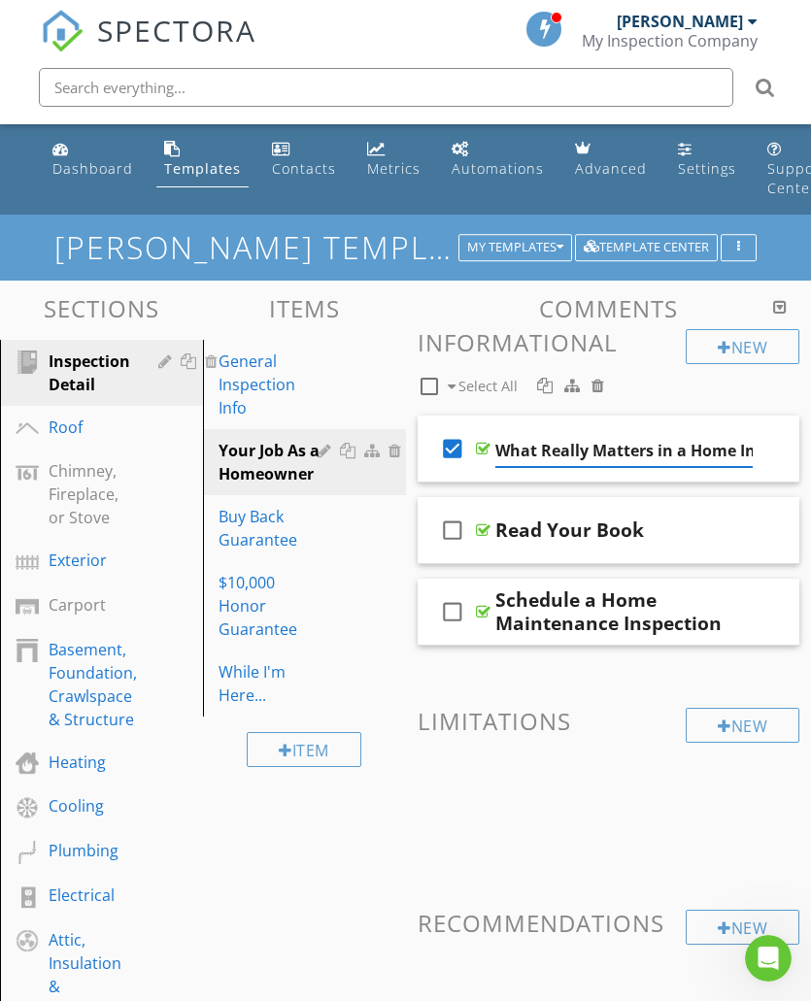
click at [458, 454] on icon "check_box" at bounding box center [452, 448] width 31 height 47
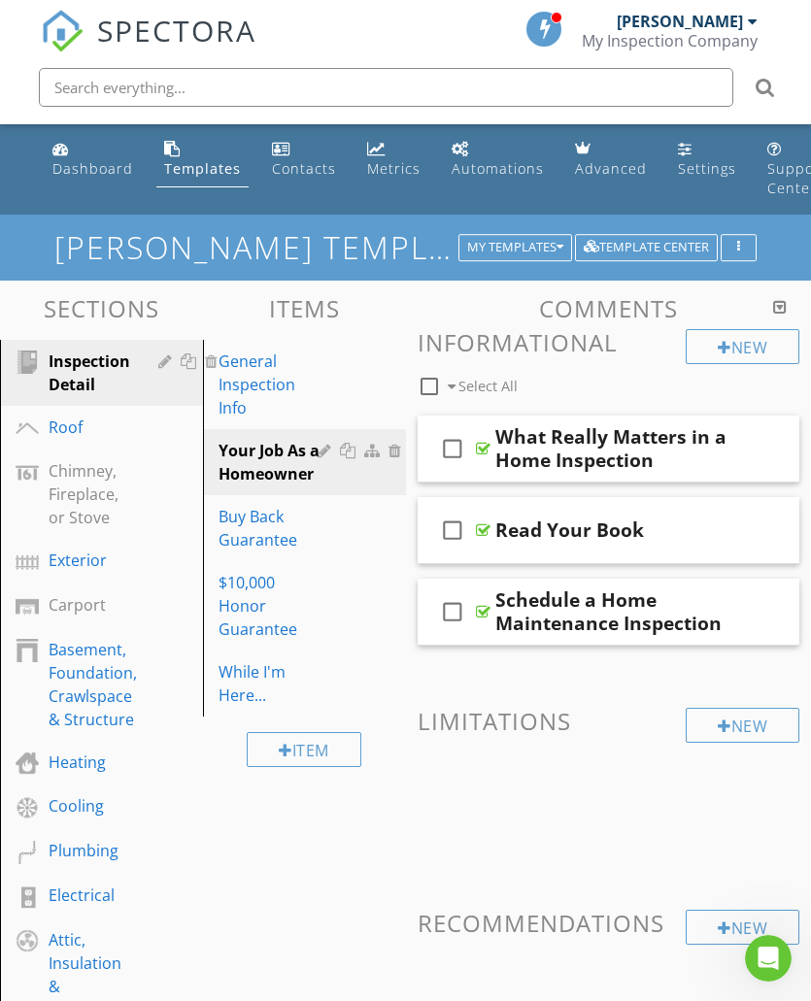
click at [781, 307] on div at bounding box center [780, 307] width 14 height 16
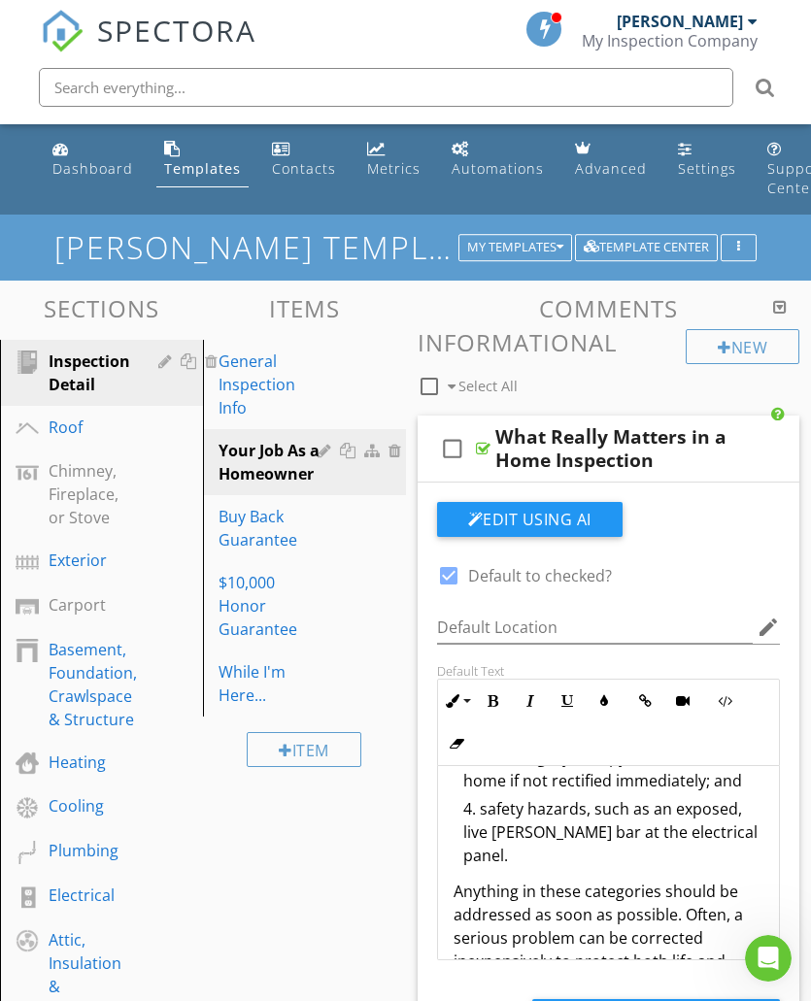
scroll to position [992, 0]
click at [237, 528] on div "Buy Back Guarantee" at bounding box center [270, 528] width 105 height 47
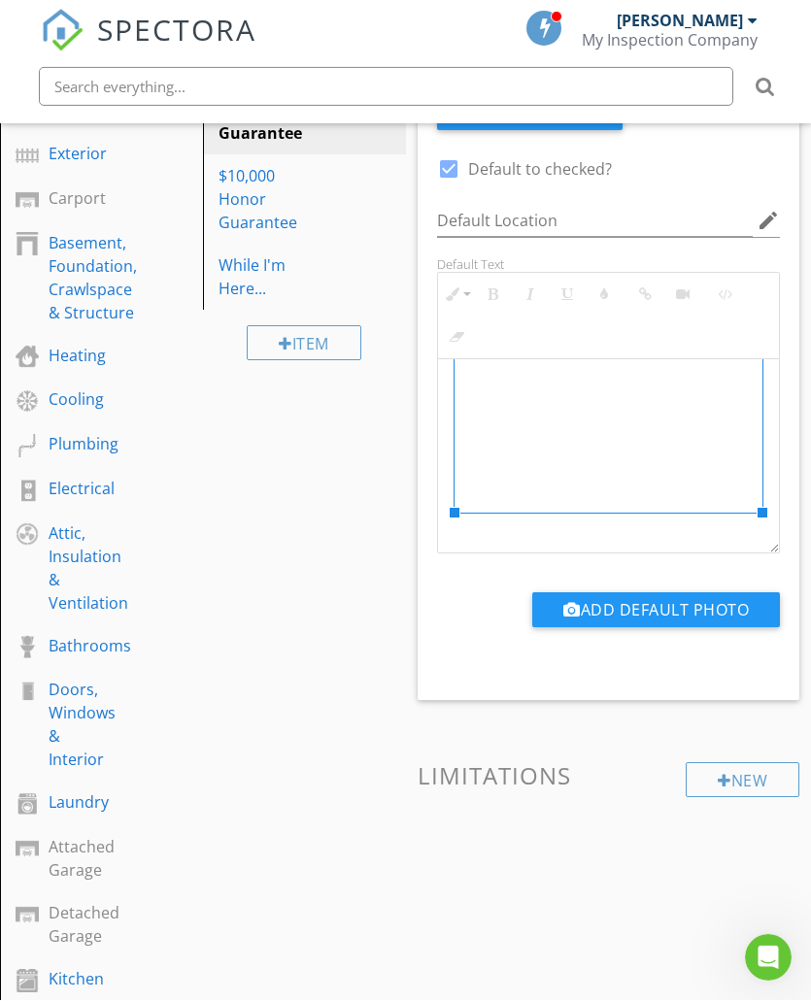
scroll to position [0, 3]
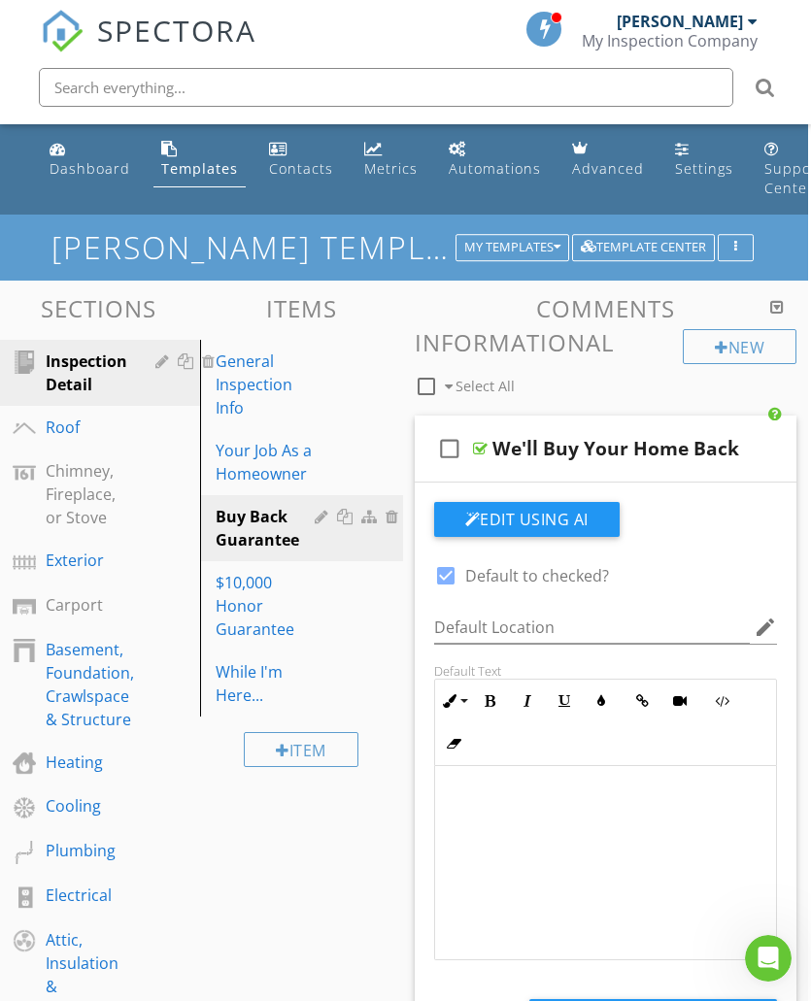
click at [241, 610] on div "$10,000 Honor Guarantee" at bounding box center [268, 606] width 105 height 70
click at [256, 596] on div "$10,000 Honor Guarantee" at bounding box center [268, 606] width 105 height 70
type textarea "<p><a fr-original-style="" href="[URL][DOMAIN_NAME]" rel="noopener noreferrer" …"
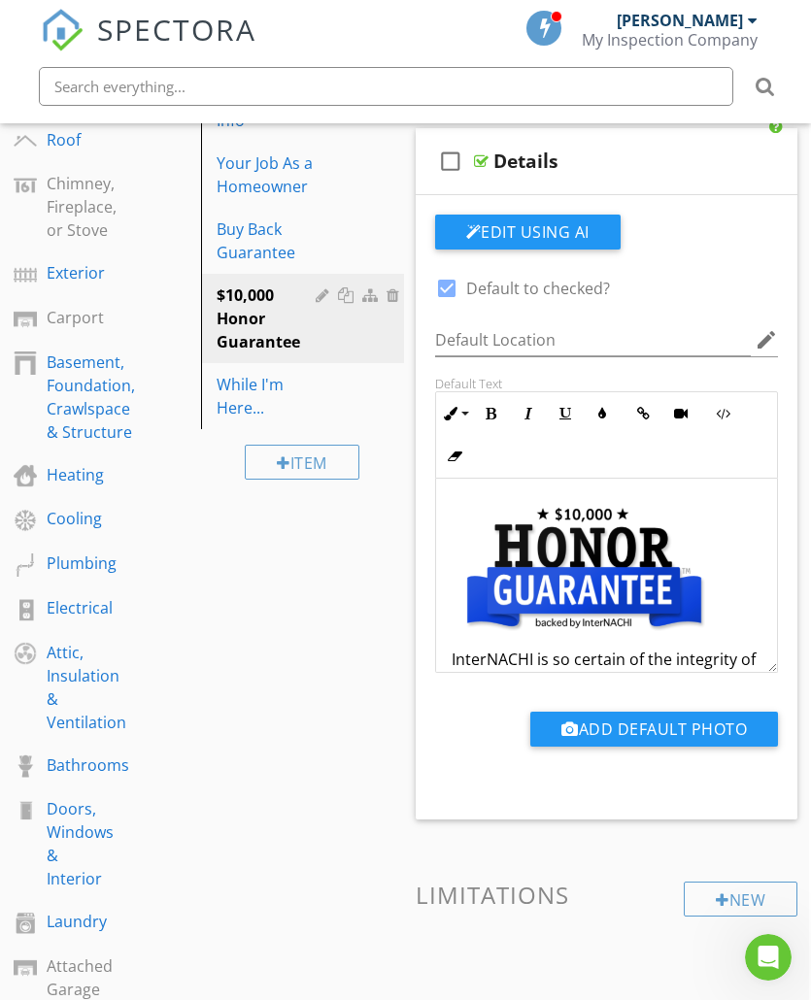
scroll to position [286, 3]
click at [253, 385] on div "While I'm Here..." at bounding box center [268, 397] width 105 height 47
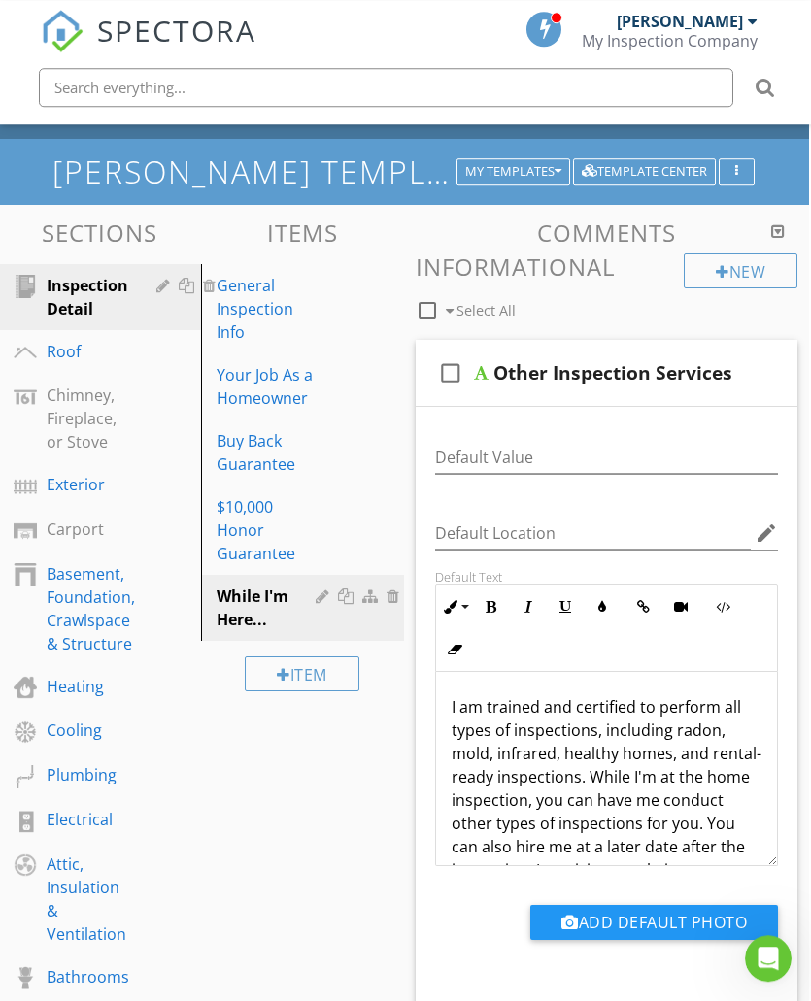
scroll to position [75, 2]
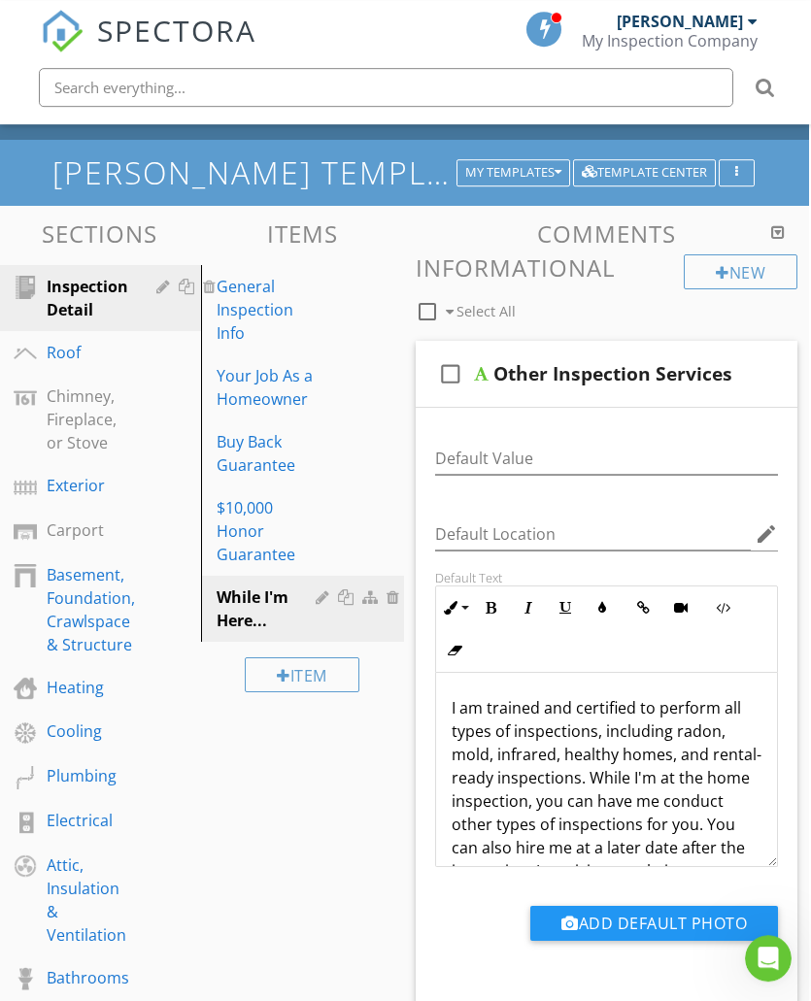
click at [279, 785] on div "Sections Inspection Detail Roof Chimney, Fireplace, or Stove Exterior Carport B…" at bounding box center [403, 889] width 811 height 1367
click at [304, 838] on div "Sections Inspection Detail Roof Chimney, Fireplace, or Stove Exterior Carport B…" at bounding box center [403, 889] width 811 height 1367
click at [296, 838] on div "Sections Inspection Detail Roof Chimney, Fireplace, or Stove Exterior Carport B…" at bounding box center [403, 889] width 811 height 1367
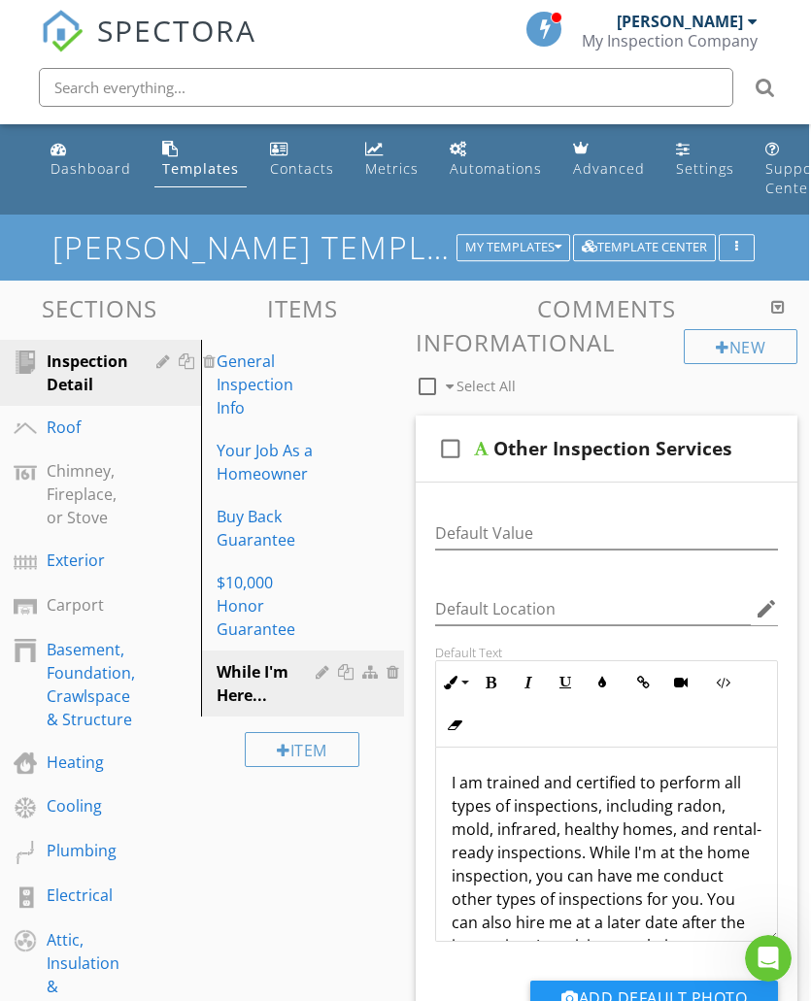
scroll to position [0, 3]
click at [76, 420] on div "Roof" at bounding box center [77, 426] width 62 height 23
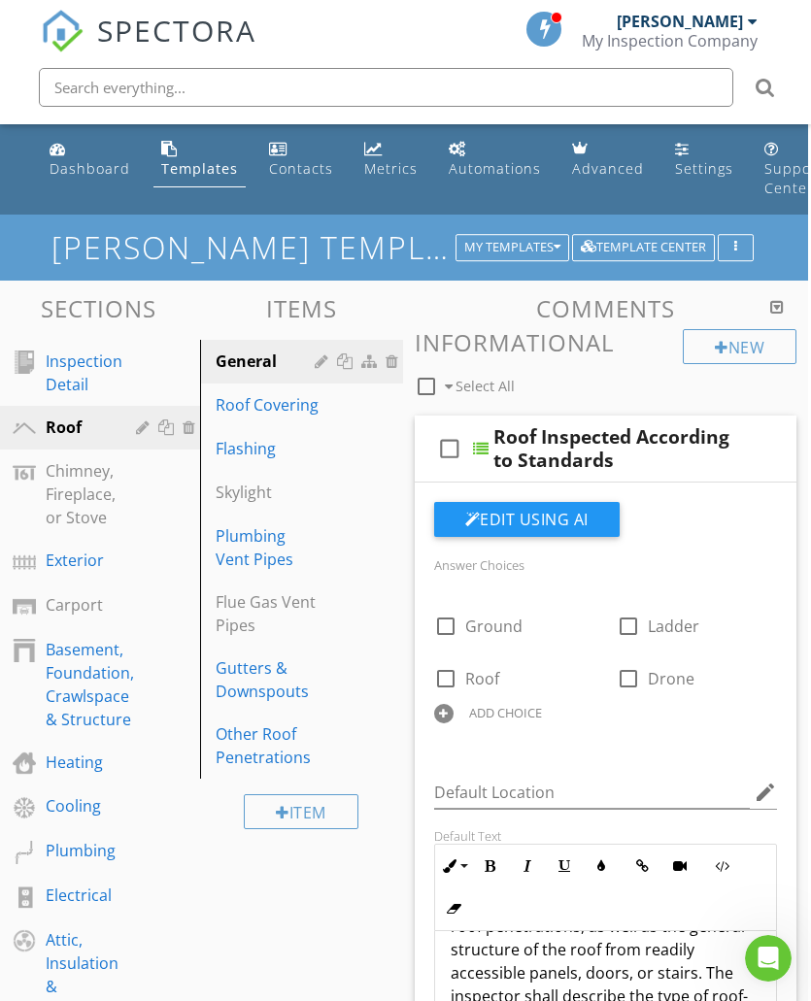
click at [282, 407] on div "Roof Covering" at bounding box center [268, 404] width 105 height 23
